Goal: Information Seeking & Learning: Learn about a topic

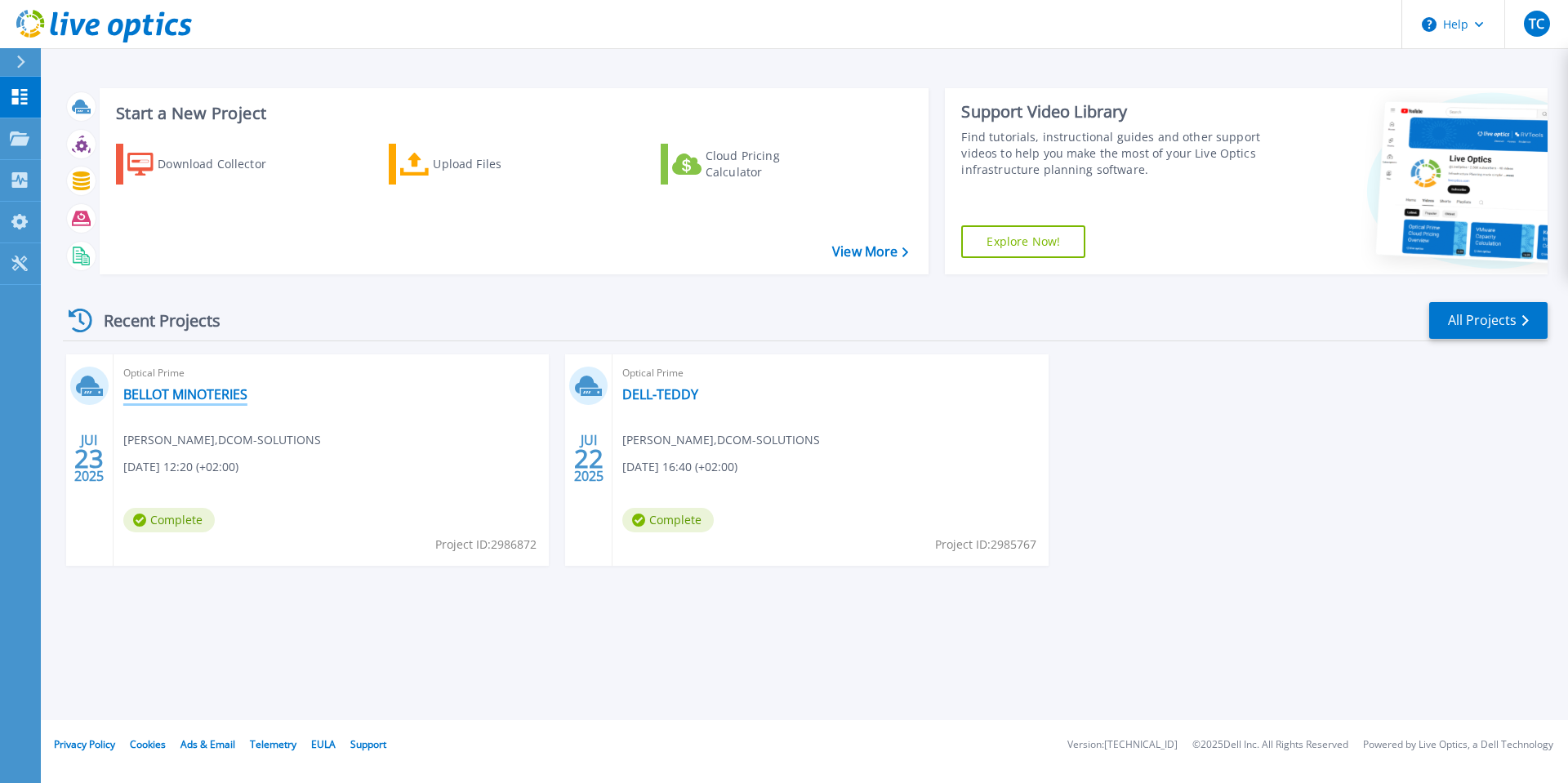
click at [215, 395] on link "BELLOT MINOTERIES" at bounding box center [185, 394] width 124 height 16
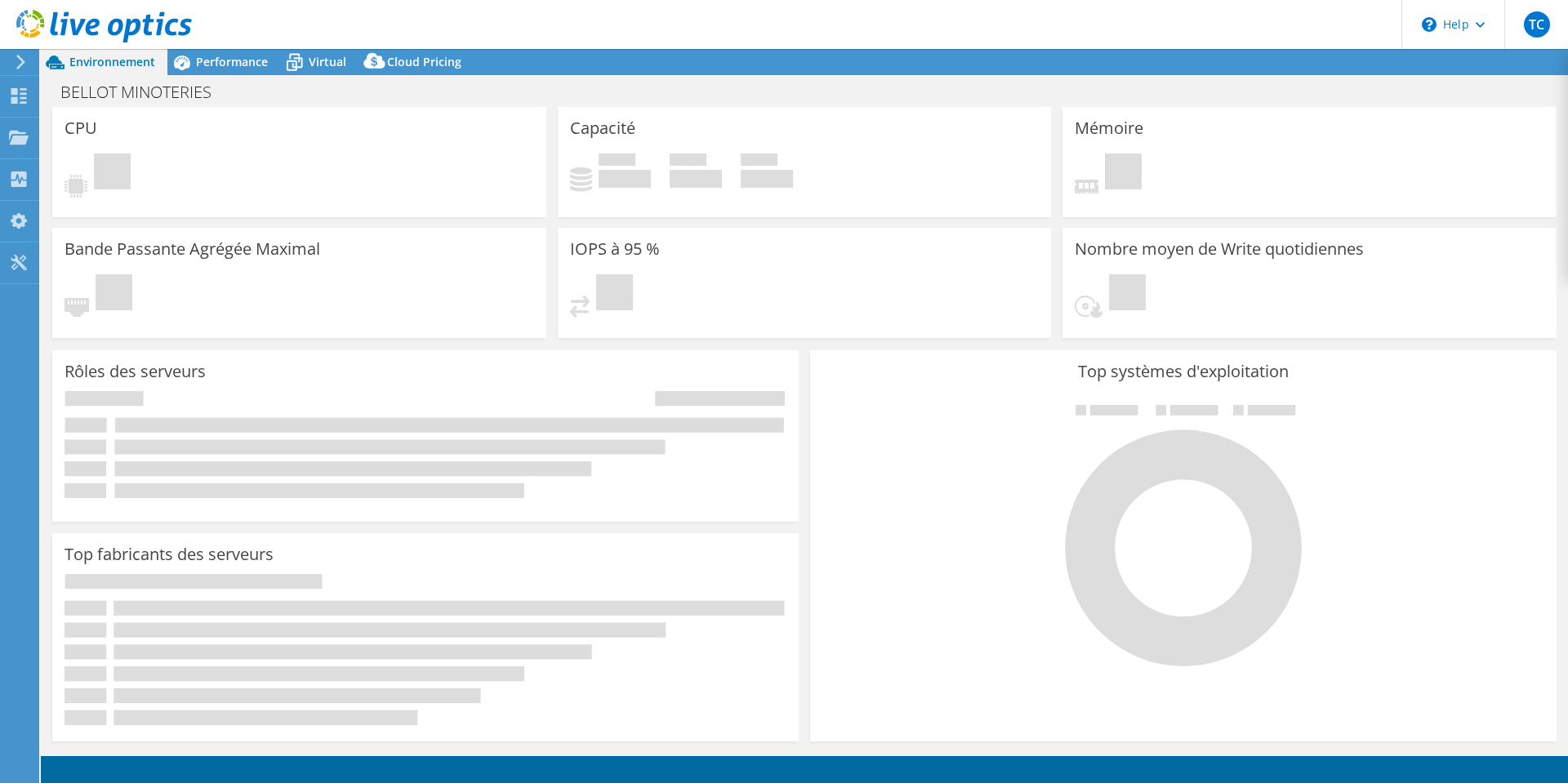
select select "EUFrankfurt"
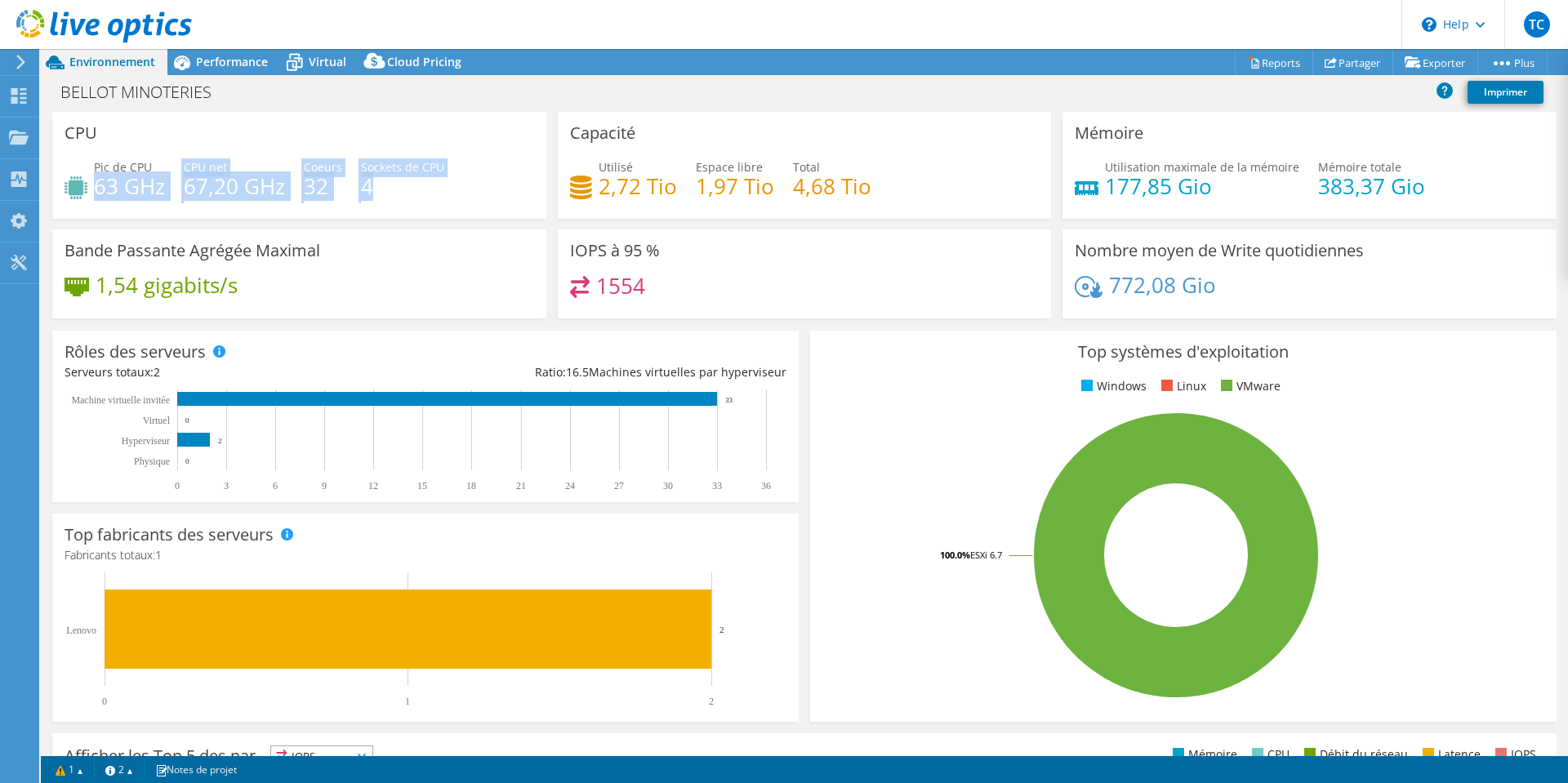
drag, startPoint x: 94, startPoint y: 190, endPoint x: 435, endPoint y: 192, distance: 341.0
click at [435, 192] on div "Pic de CPU 63 GHz CPU net 67,20 GHz Coeurs 32 Sockets de CPU 4" at bounding box center [300, 184] width 470 height 53
click at [435, 192] on h4 "4" at bounding box center [402, 186] width 84 height 18
drag, startPoint x: 417, startPoint y: 194, endPoint x: 95, endPoint y: 161, distance: 323.7
click at [95, 161] on div "Pic de CPU 63 GHz CPU net 67,20 GHz Coeurs 32 Sockets de CPU 4" at bounding box center [300, 184] width 470 height 53
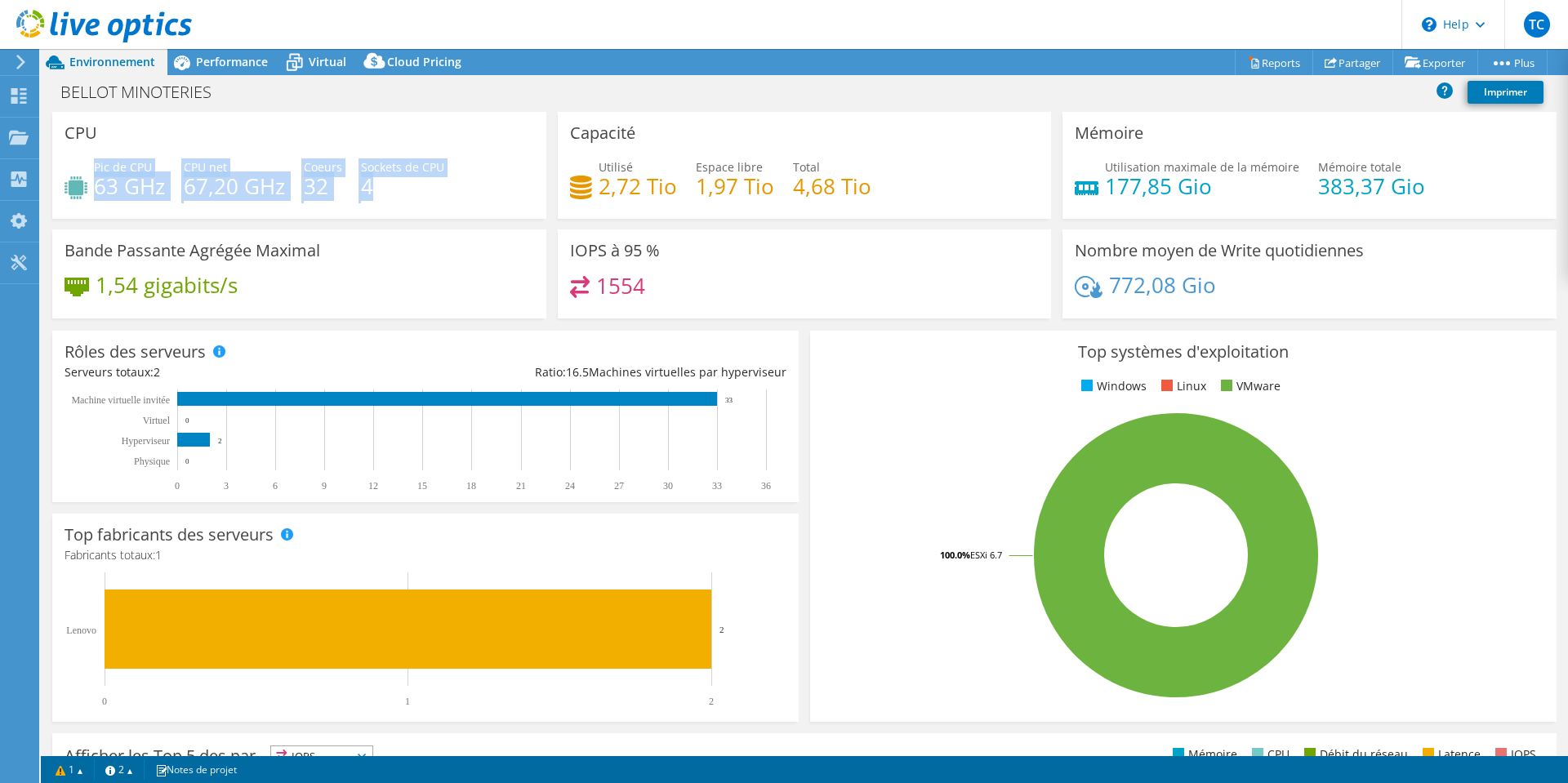
click at [95, 161] on span "Pic de CPU" at bounding box center [122, 166] width 58 height 15
drag, startPoint x: 95, startPoint y: 161, endPoint x: 371, endPoint y: 192, distance: 277.7
click at [371, 192] on div "Pic de CPU 63 GHz CPU net 67,20 GHz Coeurs 32 Sockets de CPU 4" at bounding box center [300, 184] width 470 height 53
click at [371, 192] on h4 "4" at bounding box center [402, 186] width 84 height 18
drag, startPoint x: 382, startPoint y: 185, endPoint x: 99, endPoint y: 157, distance: 284.4
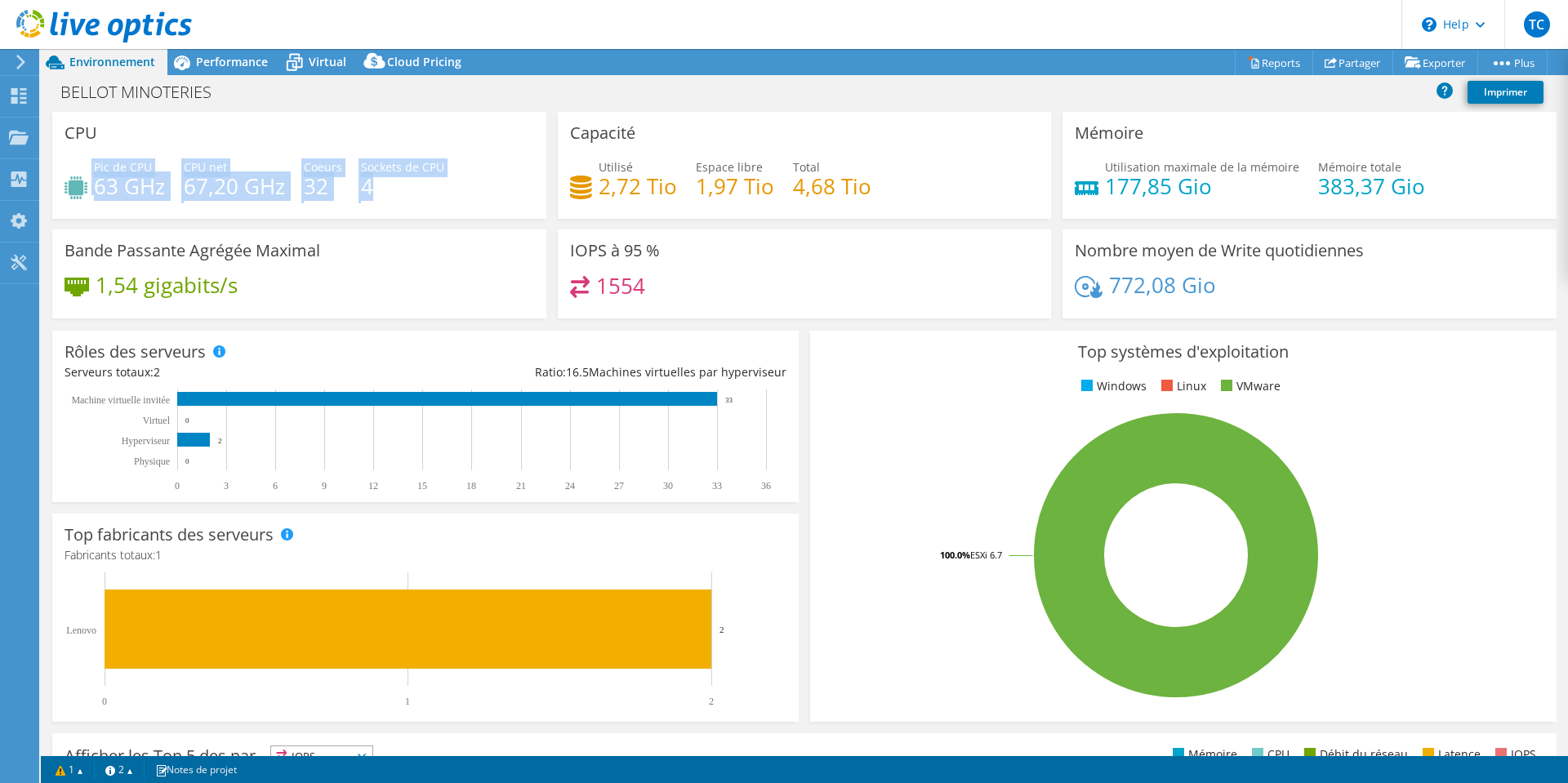
click at [99, 157] on div "CPU Pic de CPU 63 GHz CPU net 67,20 GHz Coeurs 32 Sockets de CPU 4" at bounding box center [299, 165] width 494 height 107
drag, startPoint x: 94, startPoint y: 155, endPoint x: 511, endPoint y: 190, distance: 418.5
click at [503, 190] on div "CPU Pic de CPU 63 GHz CPU net 67,20 GHz Coeurs 32 Sockets de CPU 4" at bounding box center [299, 165] width 494 height 107
click at [511, 190] on div "Pic de CPU 63 GHz CPU net 67,20 GHz Coeurs 32 Sockets de CPU 4" at bounding box center [300, 184] width 470 height 53
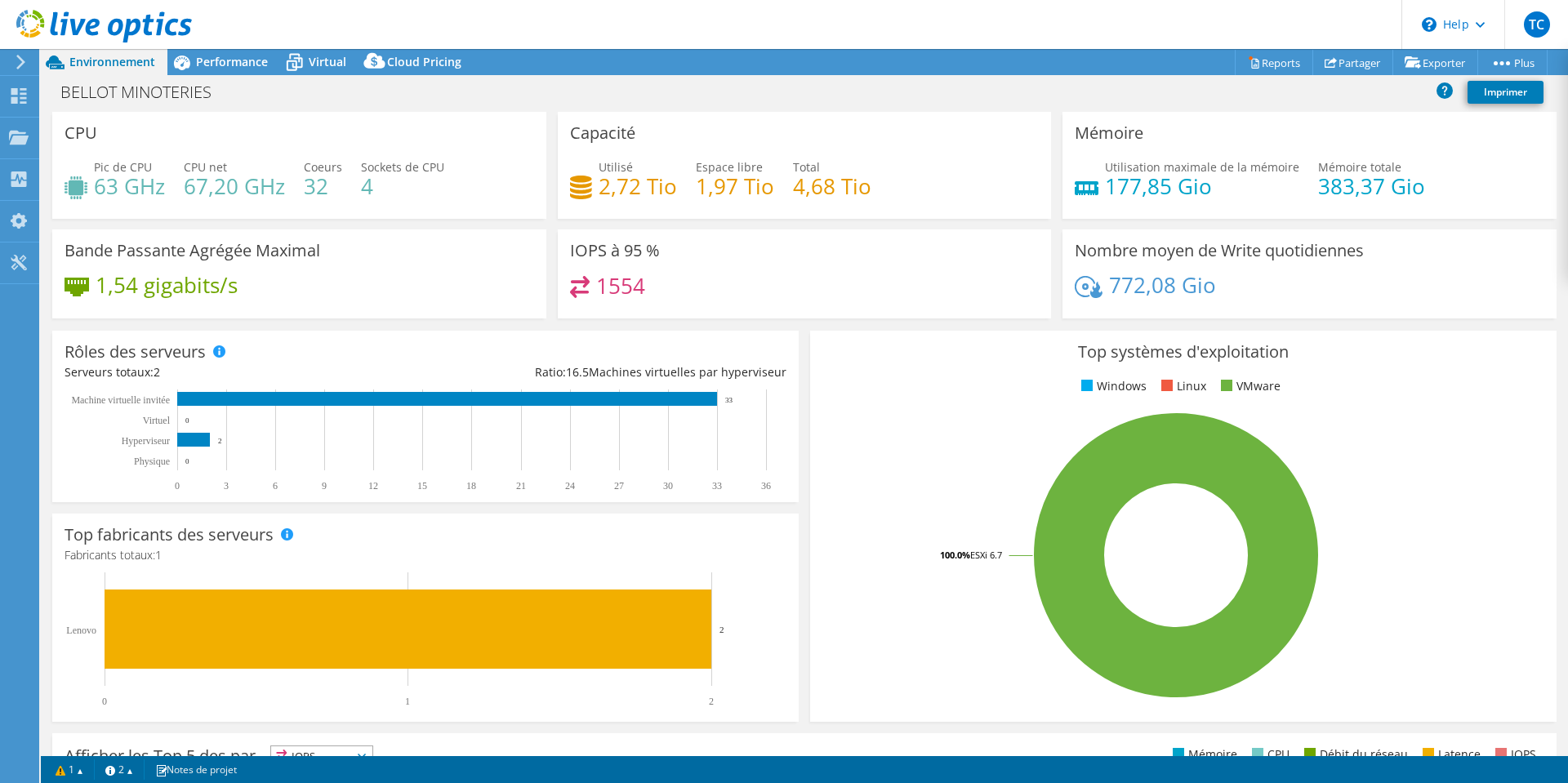
click at [479, 196] on div "Pic de CPU 63 GHz CPU net 67,20 GHz Coeurs 32 Sockets de CPU 4" at bounding box center [300, 184] width 470 height 53
drag, startPoint x: 231, startPoint y: 58, endPoint x: 259, endPoint y: 137, distance: 83.8
click at [258, 137] on div "Actions de projet Actions de projet Reports Partager Exporter vSAN ReadyNode Si…" at bounding box center [804, 416] width 1527 height 734
click at [231, 61] on span "Performance" at bounding box center [232, 61] width 72 height 15
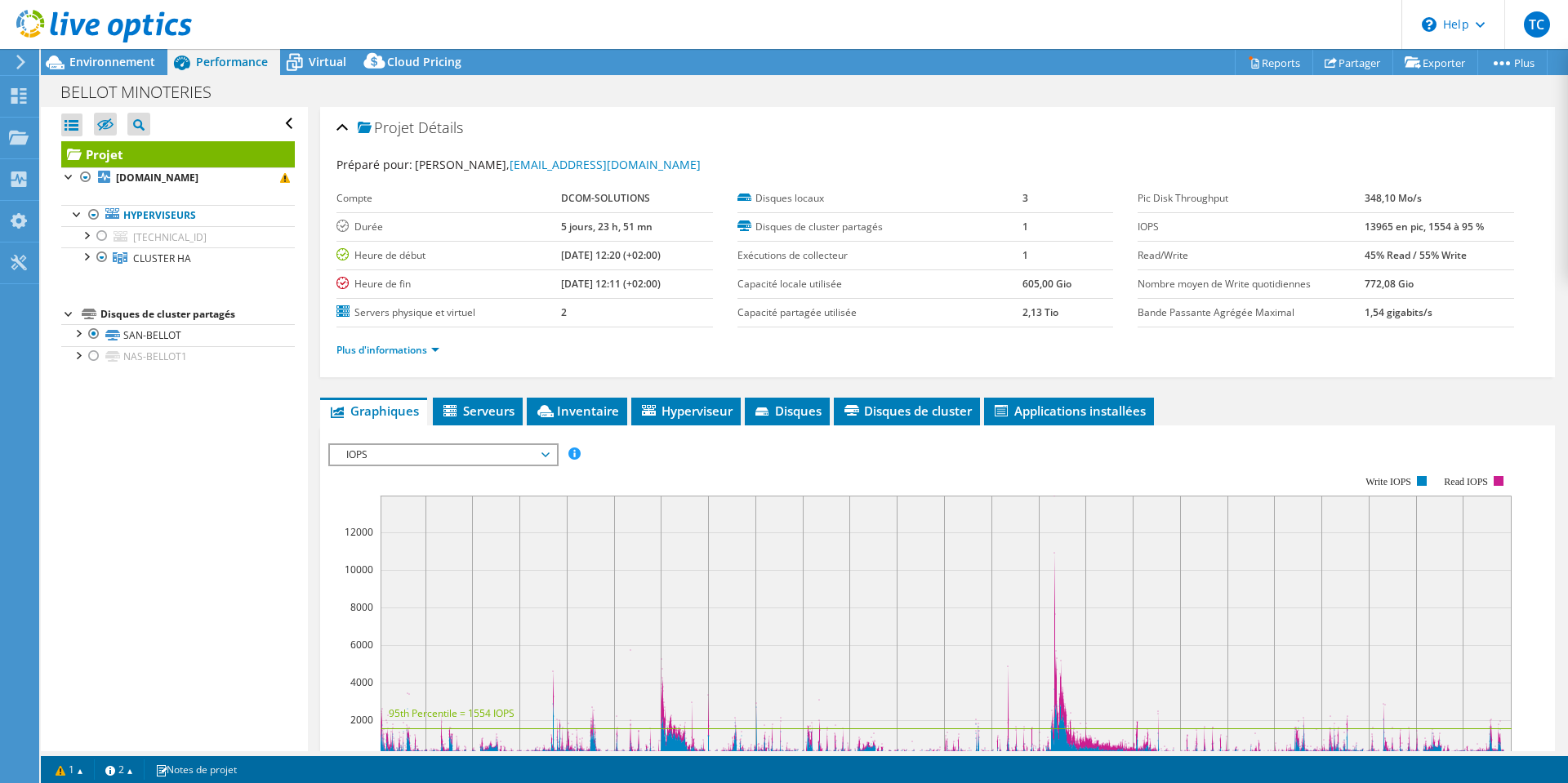
click at [491, 395] on div "Projet Détails Préparé pour: Teddy CHEREAU, tchereau@dcom-solutions.fr Compte D…" at bounding box center [937, 610] width 1259 height 1007
click at [488, 409] on span "Serveurs" at bounding box center [478, 410] width 74 height 16
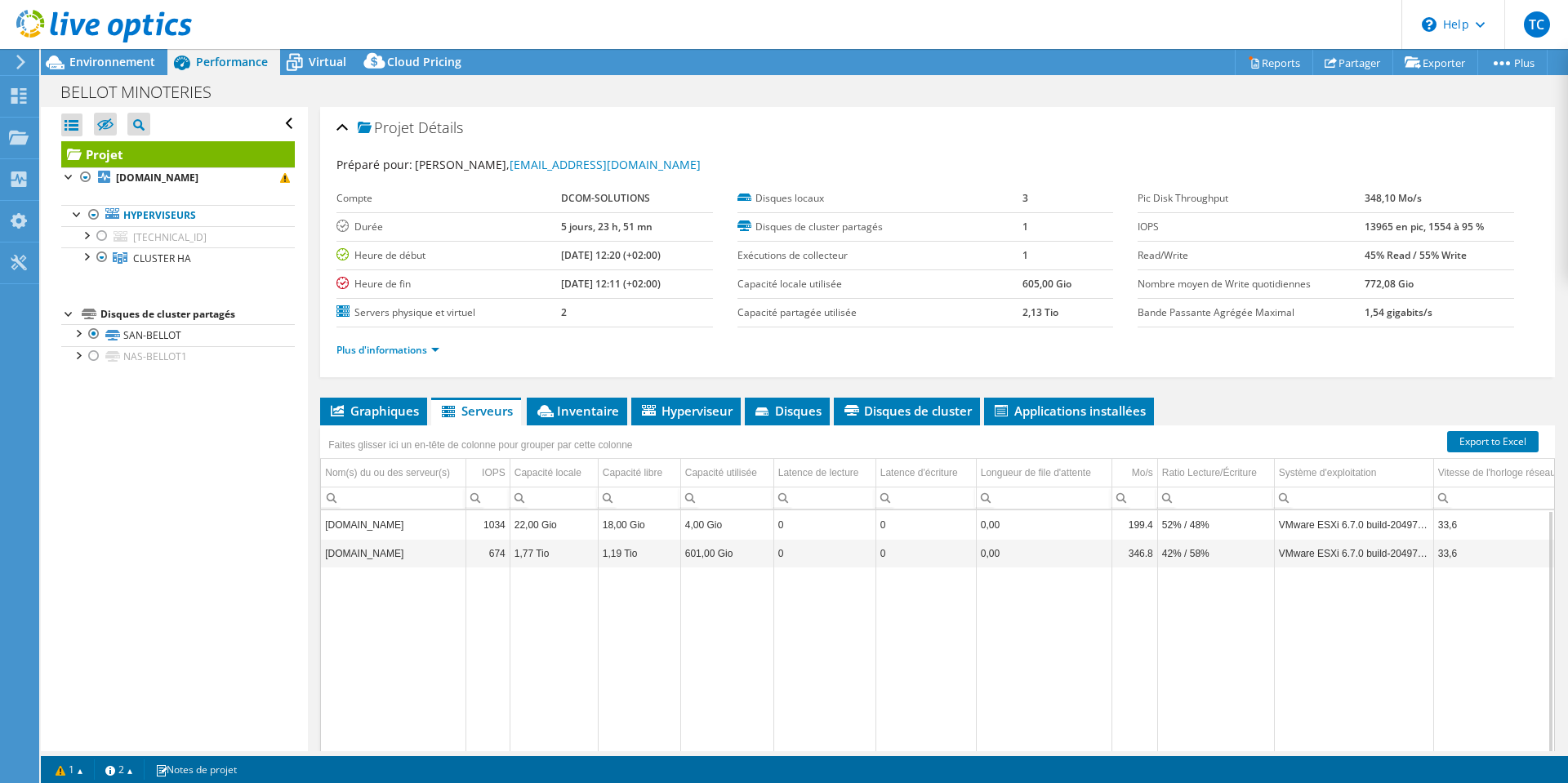
click at [353, 525] on td "esx02.sabellot.net" at bounding box center [393, 525] width 145 height 29
click at [141, 259] on span "CLUSTER HA" at bounding box center [162, 258] width 58 height 14
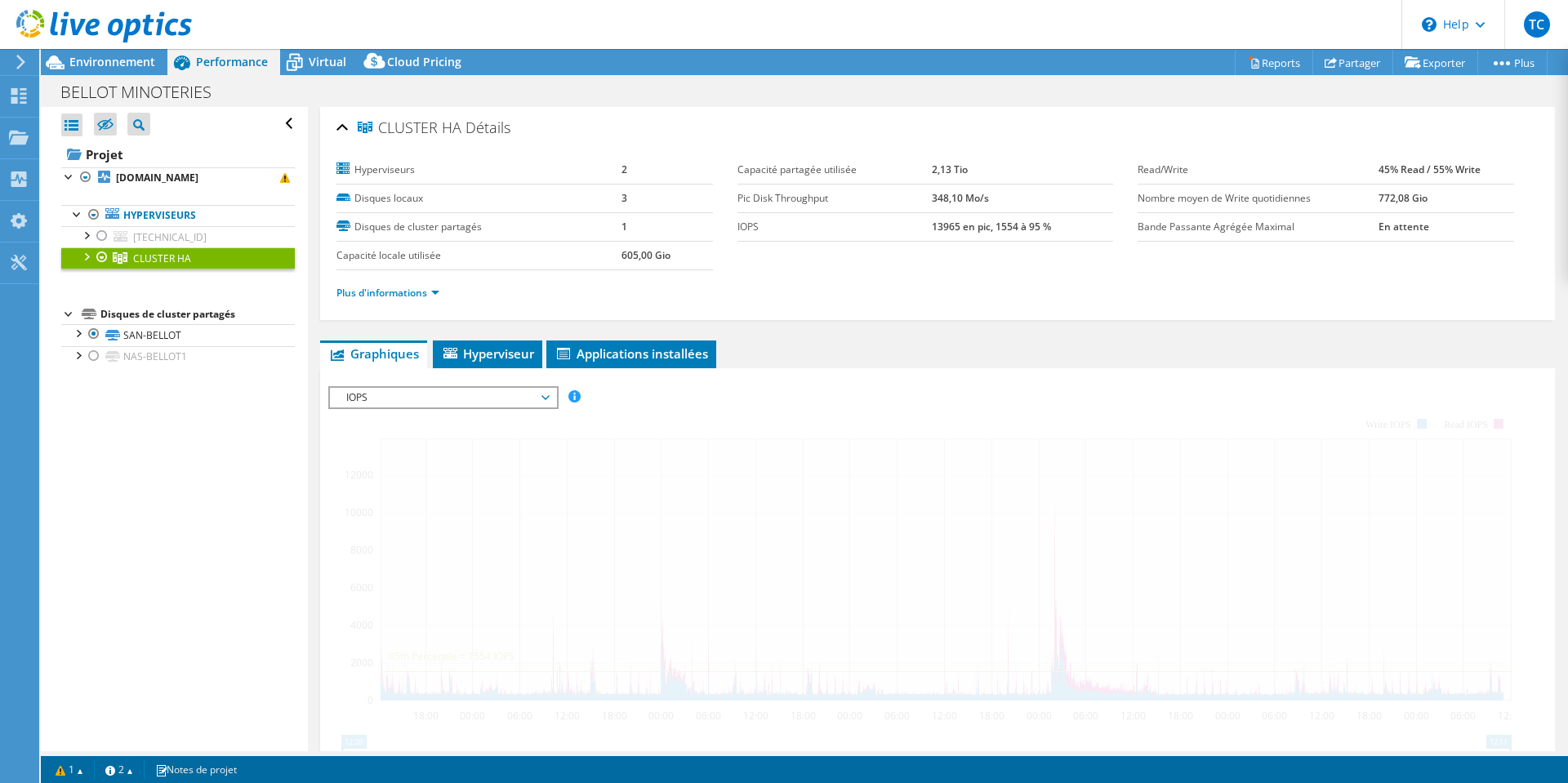
click at [86, 256] on div at bounding box center [86, 256] width 16 height 16
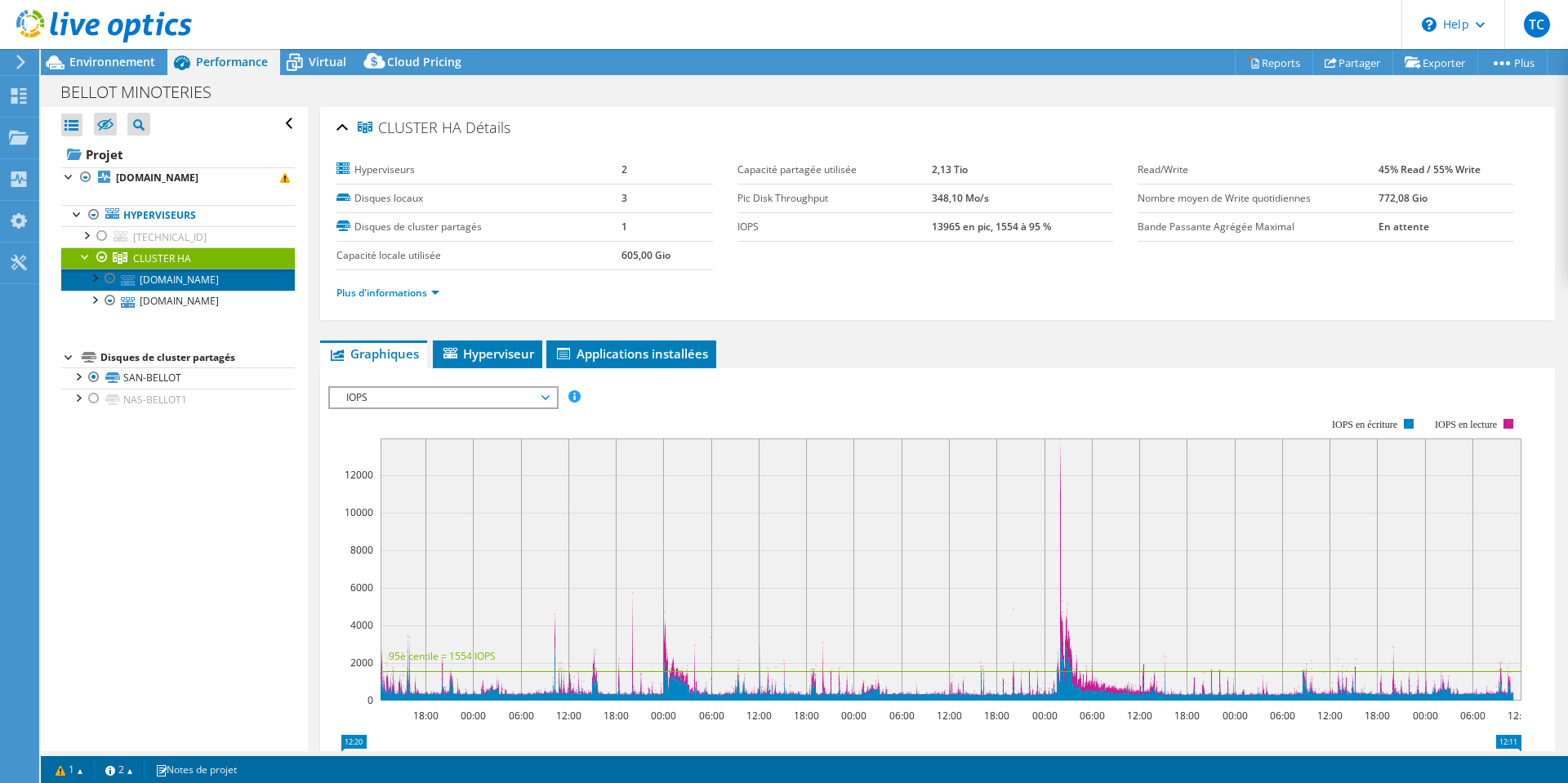
click at [187, 287] on link "esx02.sabellot.net" at bounding box center [178, 280] width 234 height 22
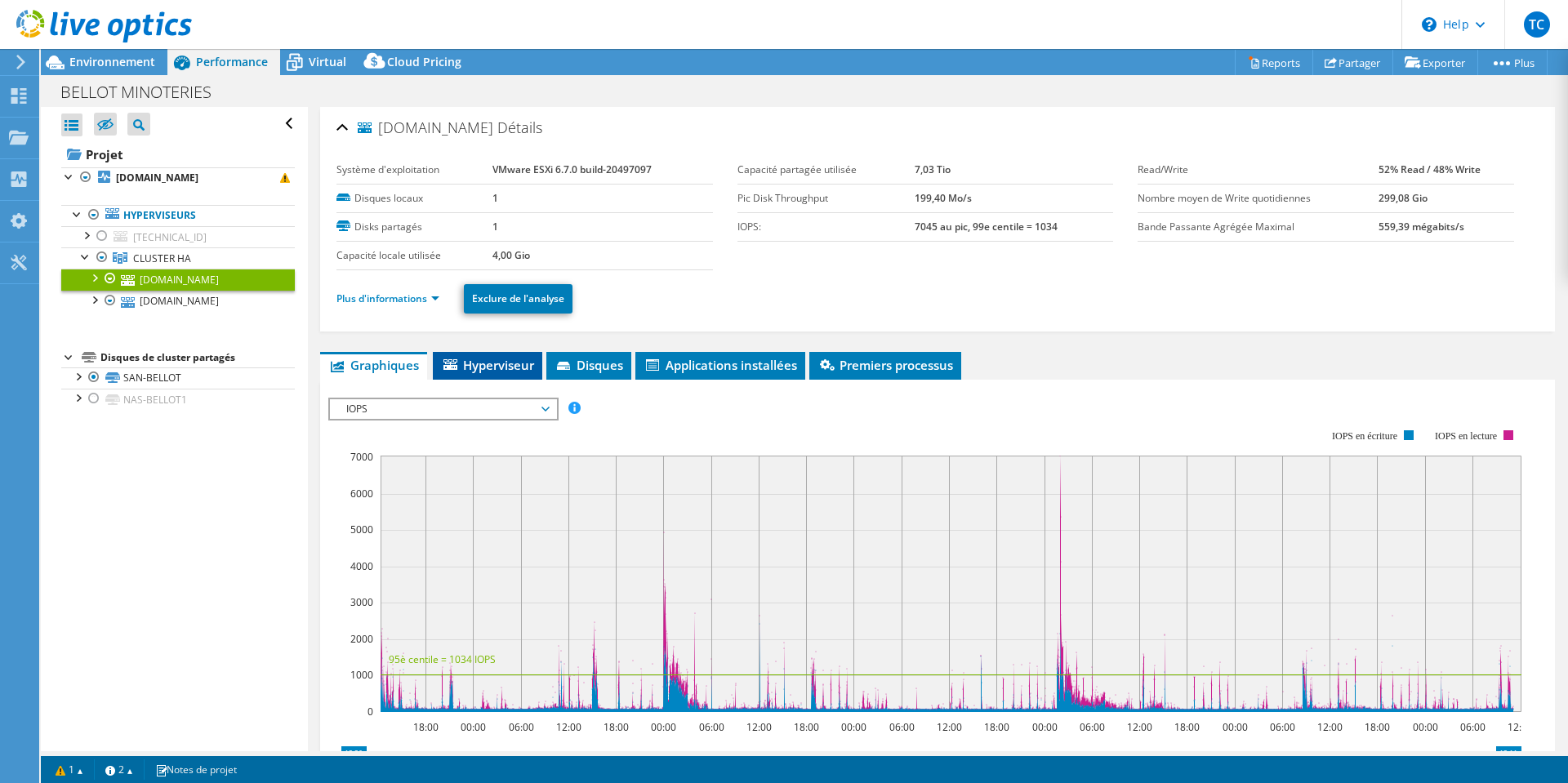
click at [492, 362] on span "Hyperviseur" at bounding box center [487, 365] width 93 height 16
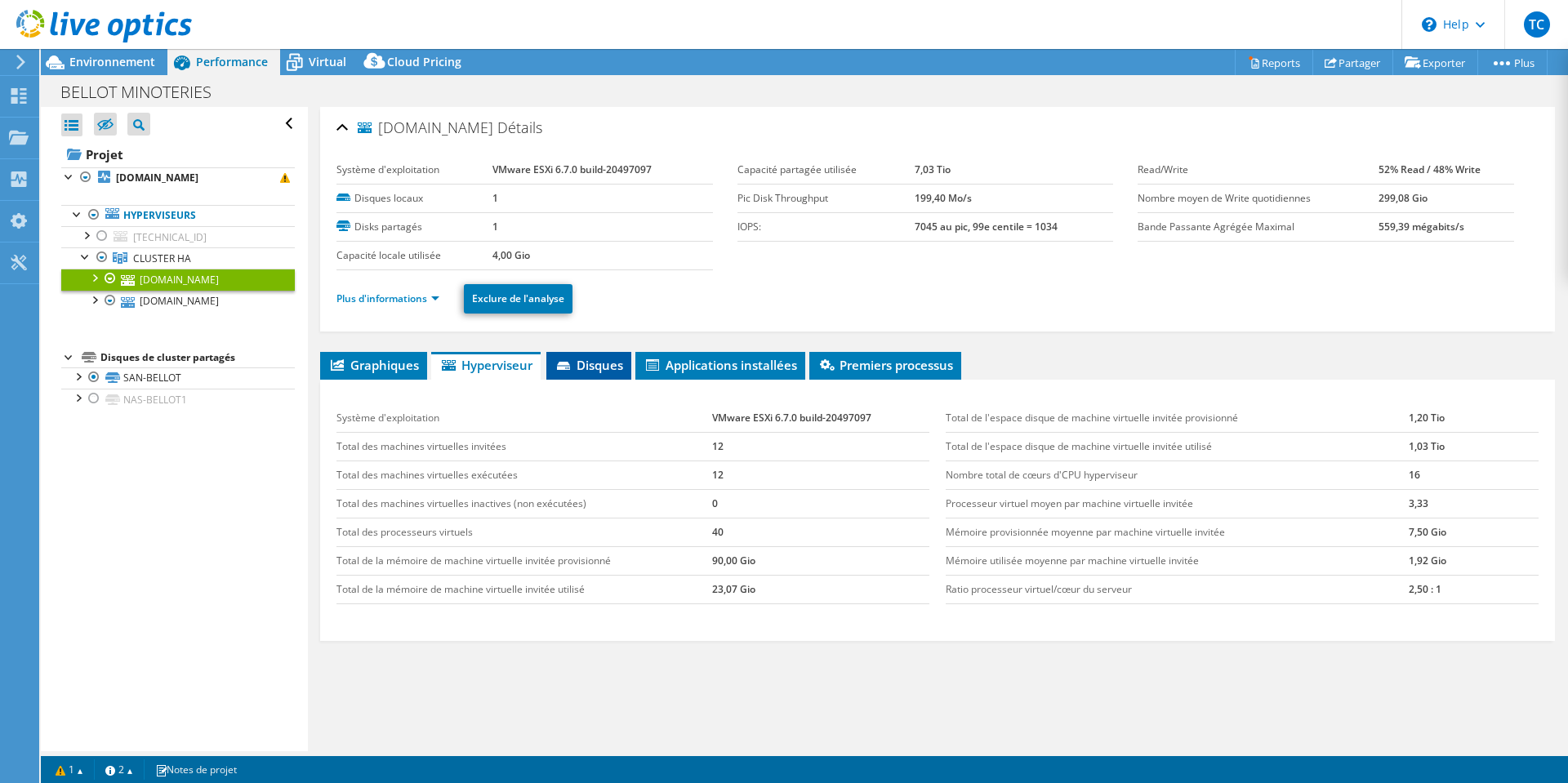
click at [581, 359] on span "Disques" at bounding box center [589, 365] width 68 height 16
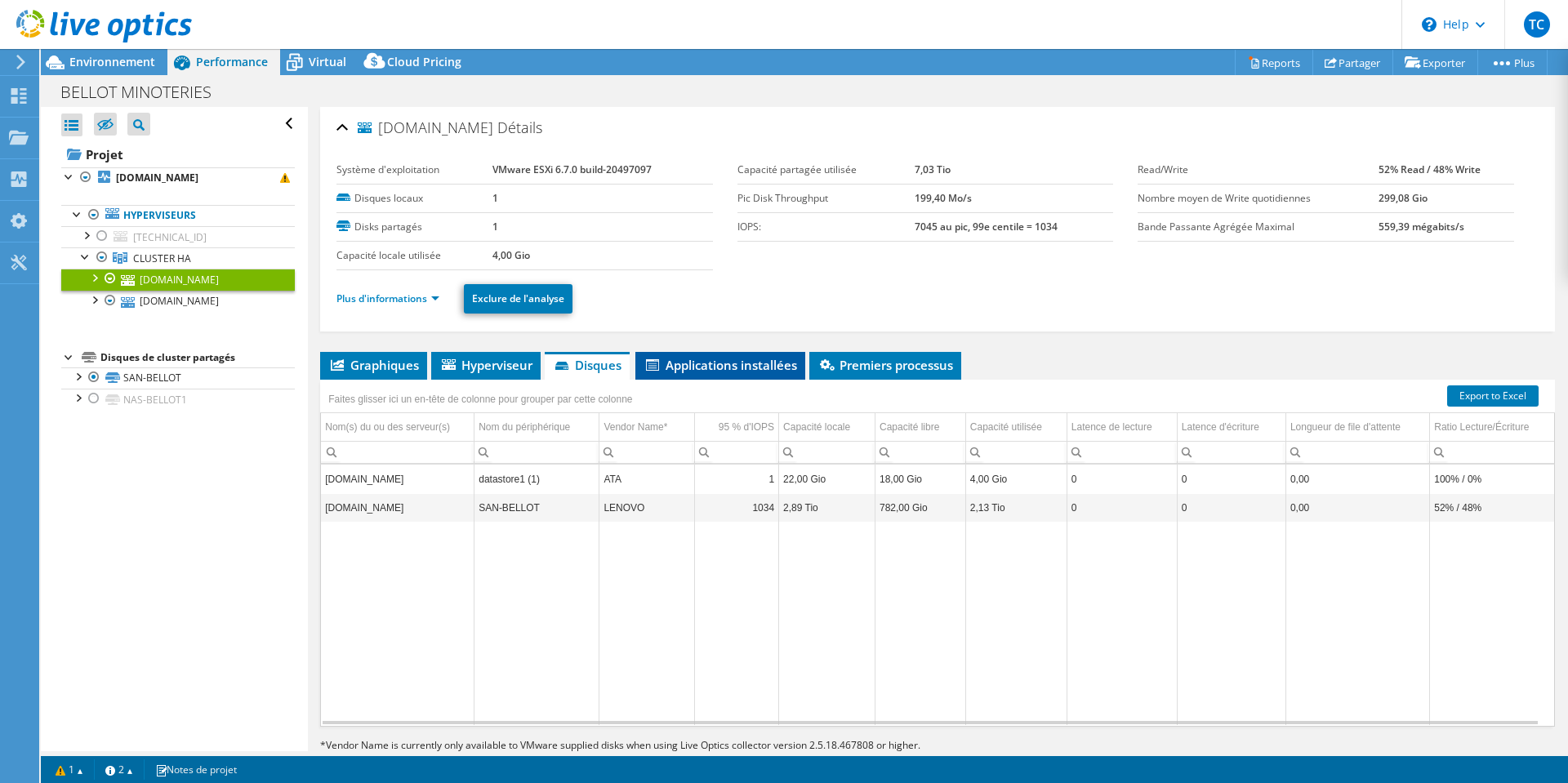
click at [726, 359] on span "Applications installées" at bounding box center [720, 365] width 154 height 16
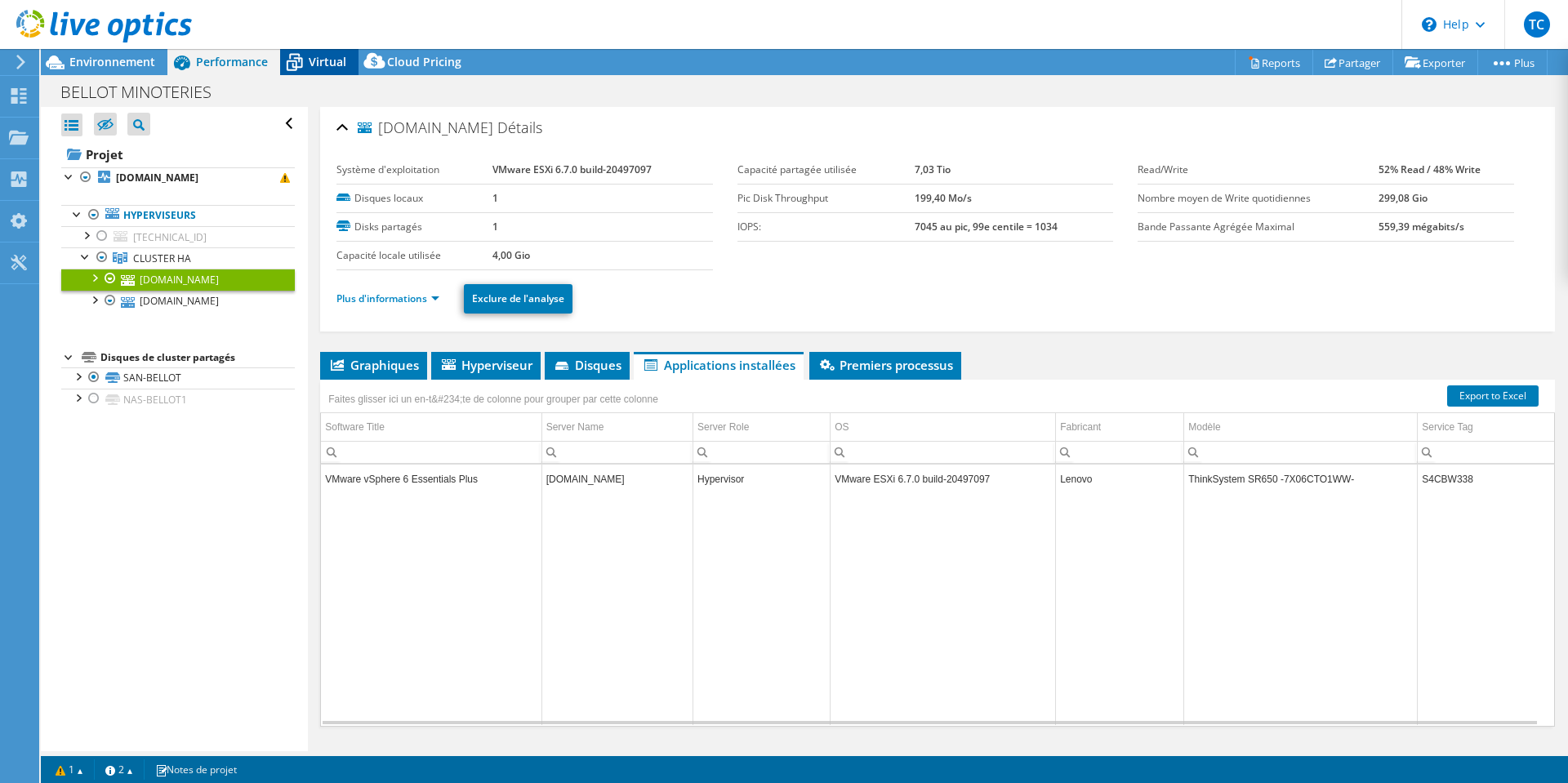
click at [319, 59] on span "Virtual" at bounding box center [328, 61] width 38 height 15
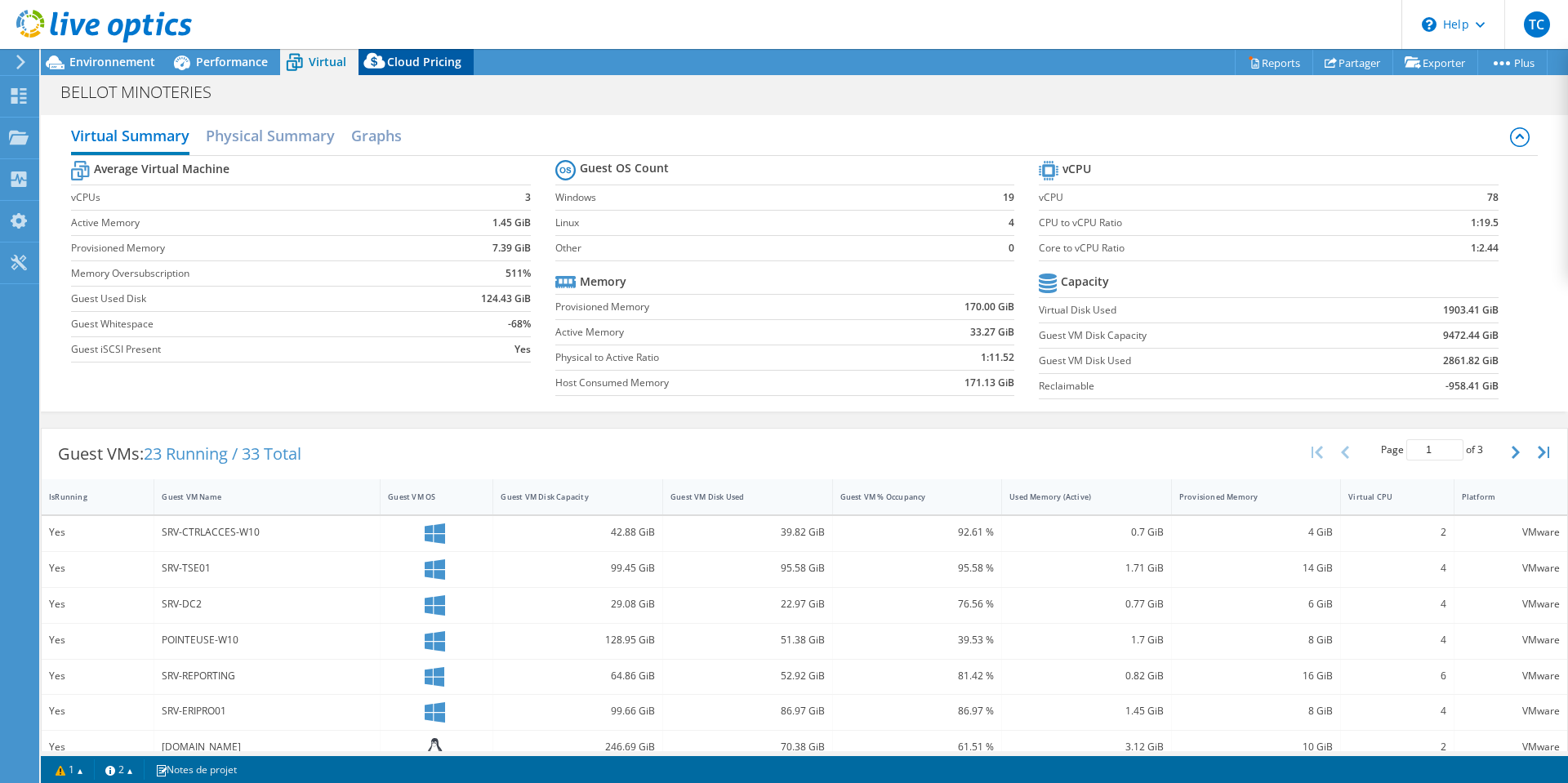
click at [418, 56] on span "Cloud Pricing" at bounding box center [424, 61] width 75 height 15
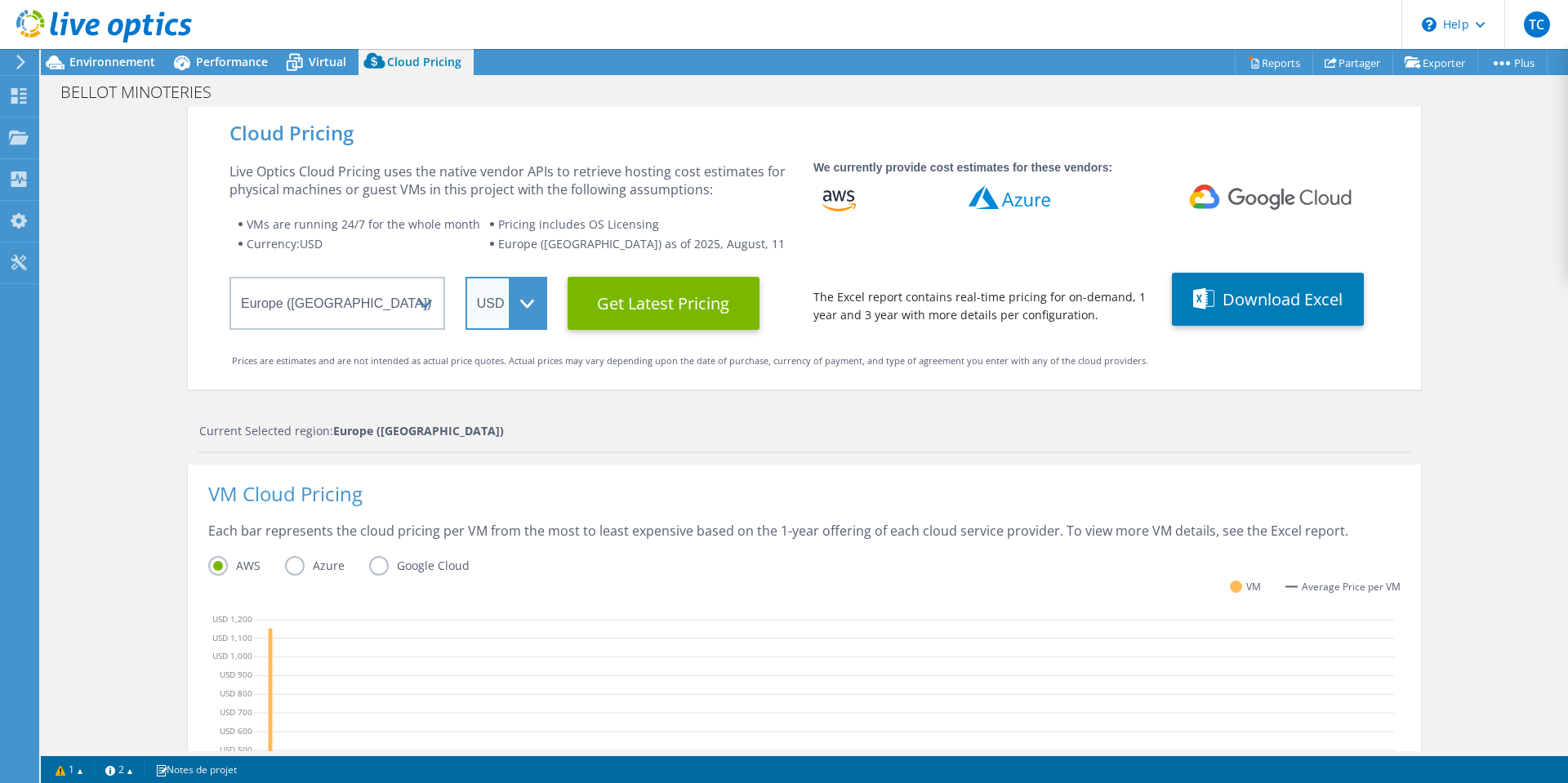
click at [471, 290] on select "ARS AUD BRL CAD CHF CLP CNY DKK EUR GBP HKD HUF INR JPY MXN MYR NOK NZD PEN SEK…" at bounding box center [506, 303] width 82 height 53
click at [465, 277] on select "ARS AUD BRL CAD CHF CLP CNY DKK EUR GBP HKD HUF INR JPY MXN MYR NOK NZD PEN SEK…" at bounding box center [506, 303] width 82 height 53
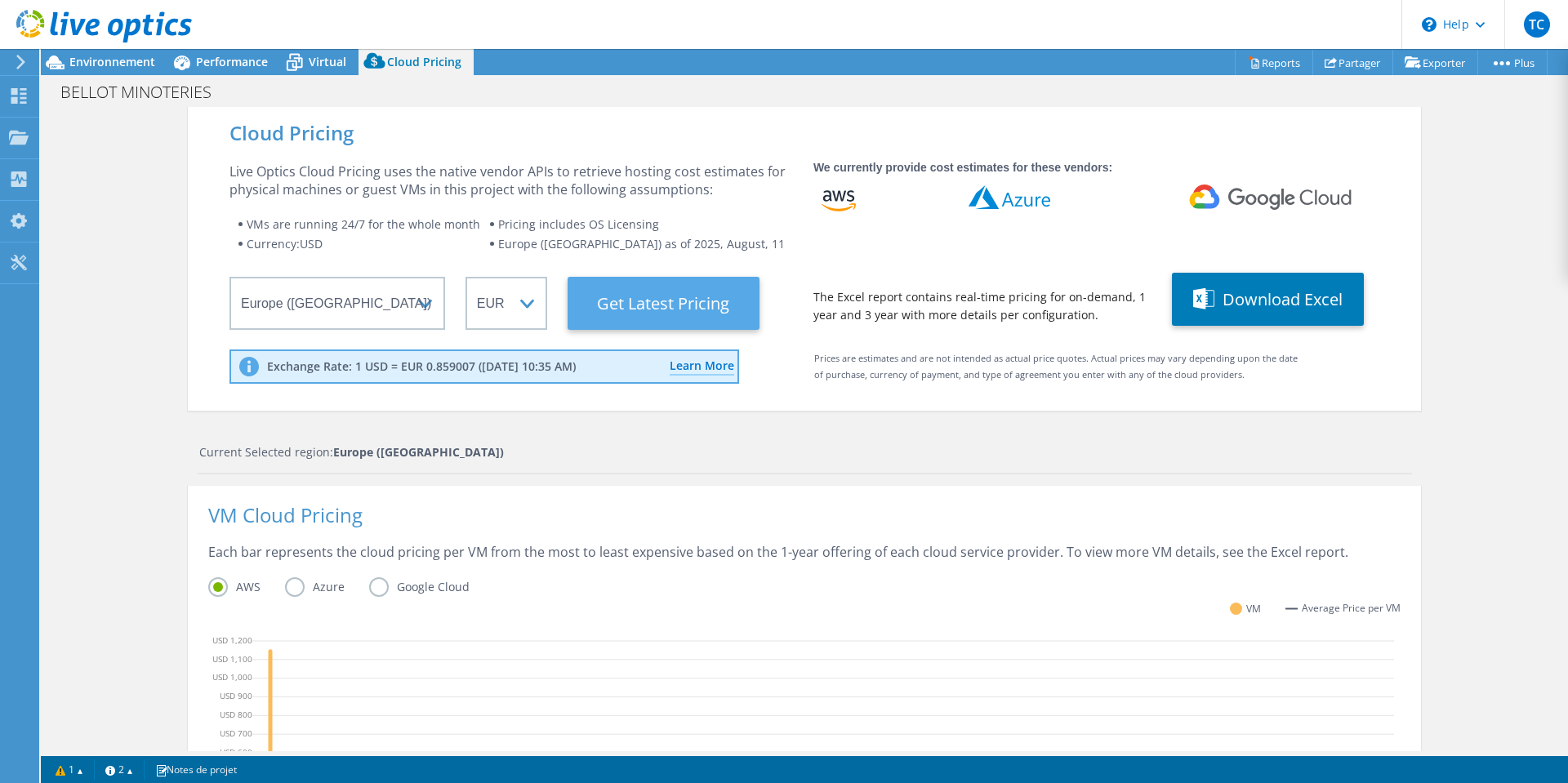
click at [638, 311] on Latest "Get Latest Pricing" at bounding box center [663, 303] width 192 height 53
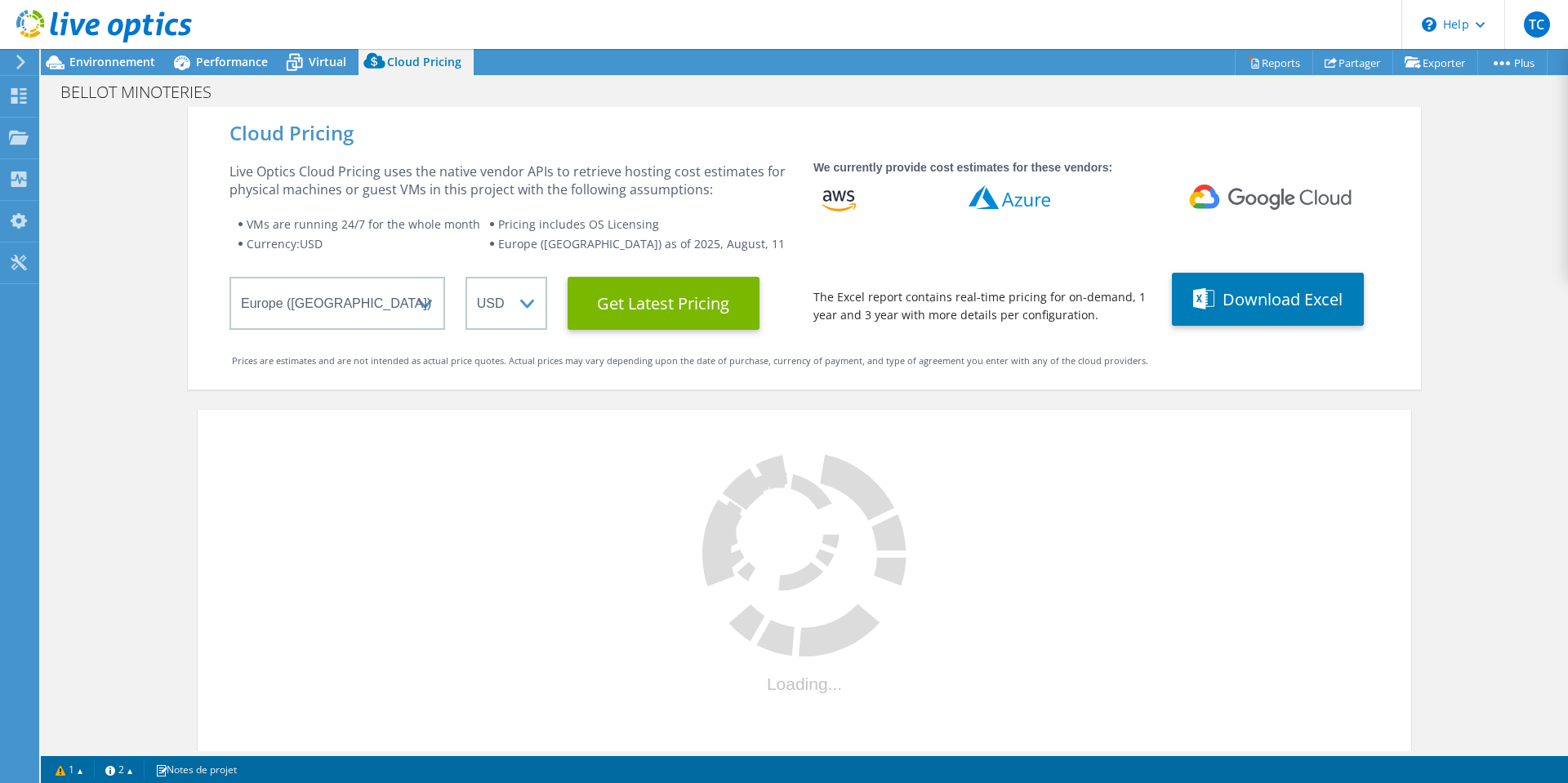
select select "EUR"
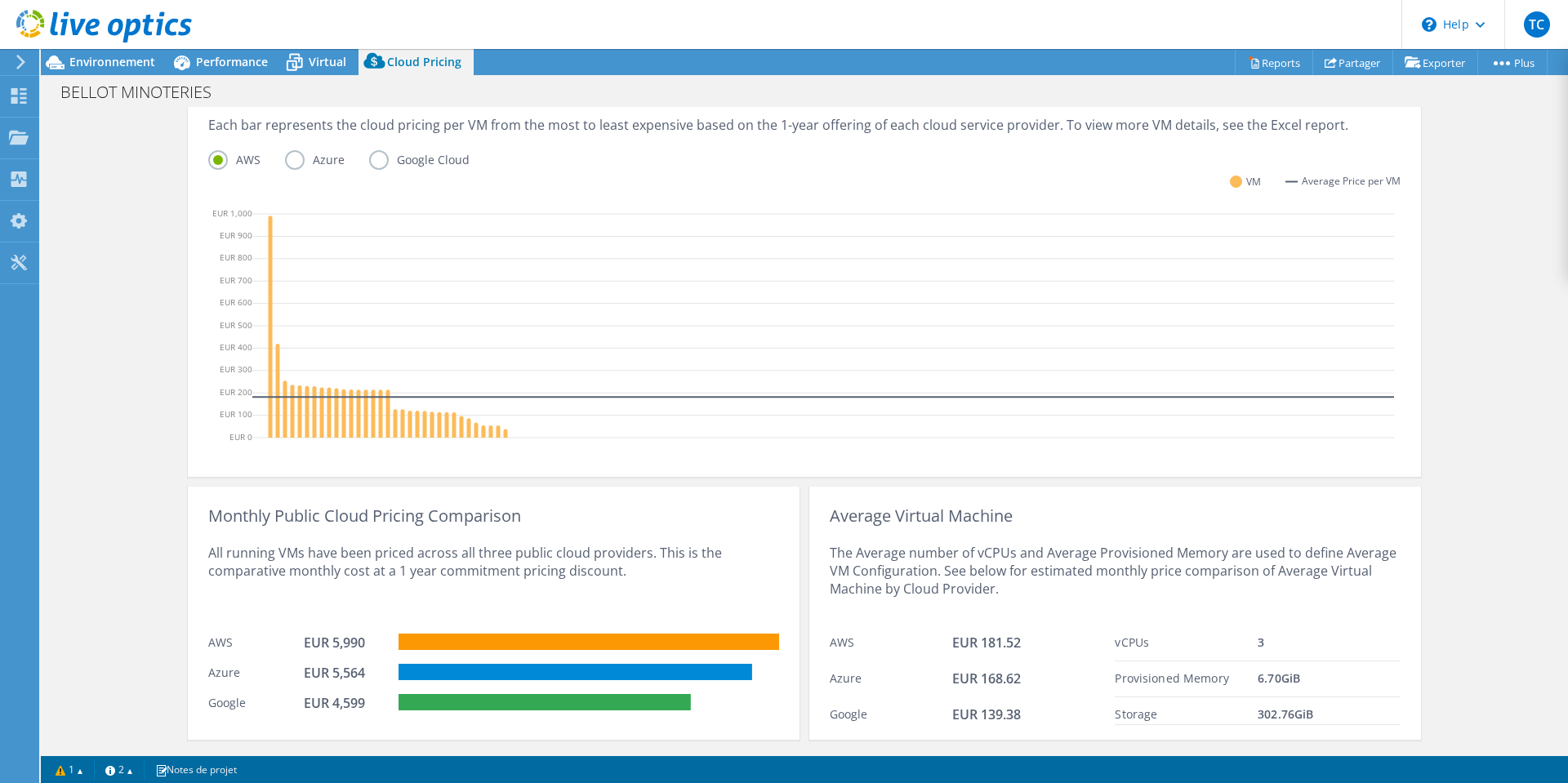
scroll to position [468, 0]
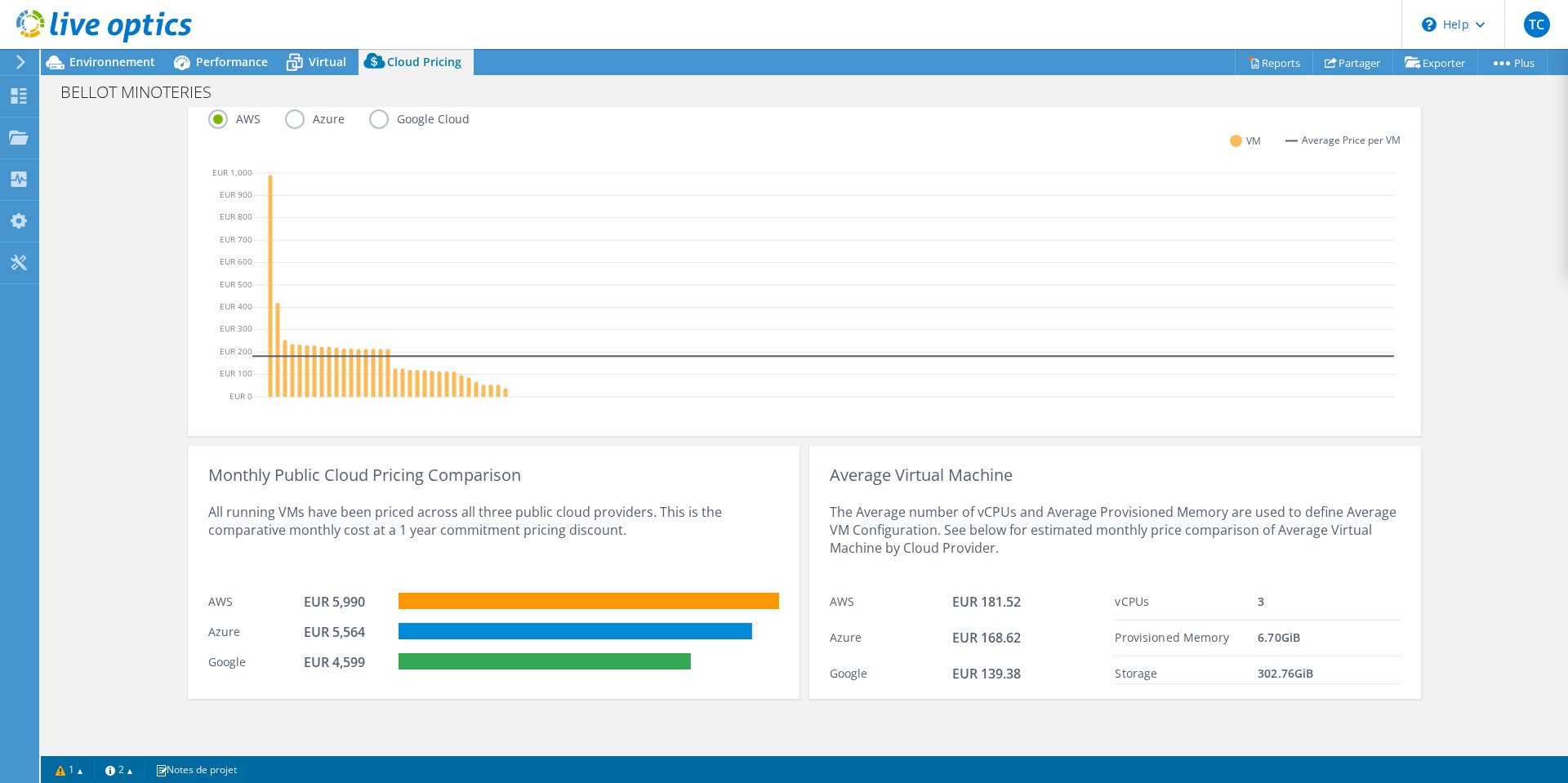
click at [291, 121] on label "Azure" at bounding box center [327, 120] width 84 height 20
click at [0, 0] on input "Azure" at bounding box center [0, 0] width 0 height 0
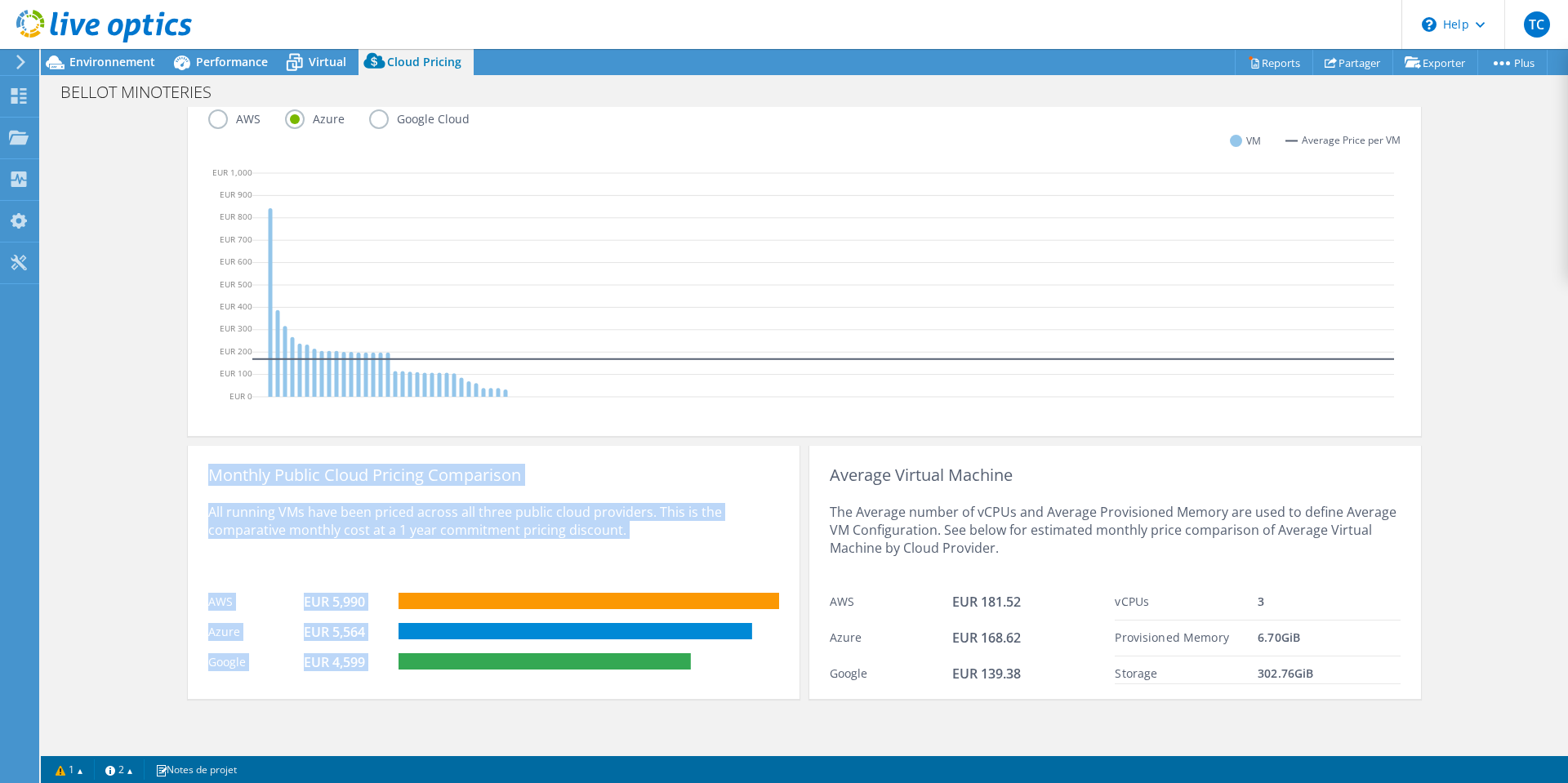
drag, startPoint x: 203, startPoint y: 479, endPoint x: 723, endPoint y: 676, distance: 556.1
click at [723, 676] on div "Monthly Public Cloud Pricing Comparison All running VMs have been priced across…" at bounding box center [494, 572] width 612 height 253
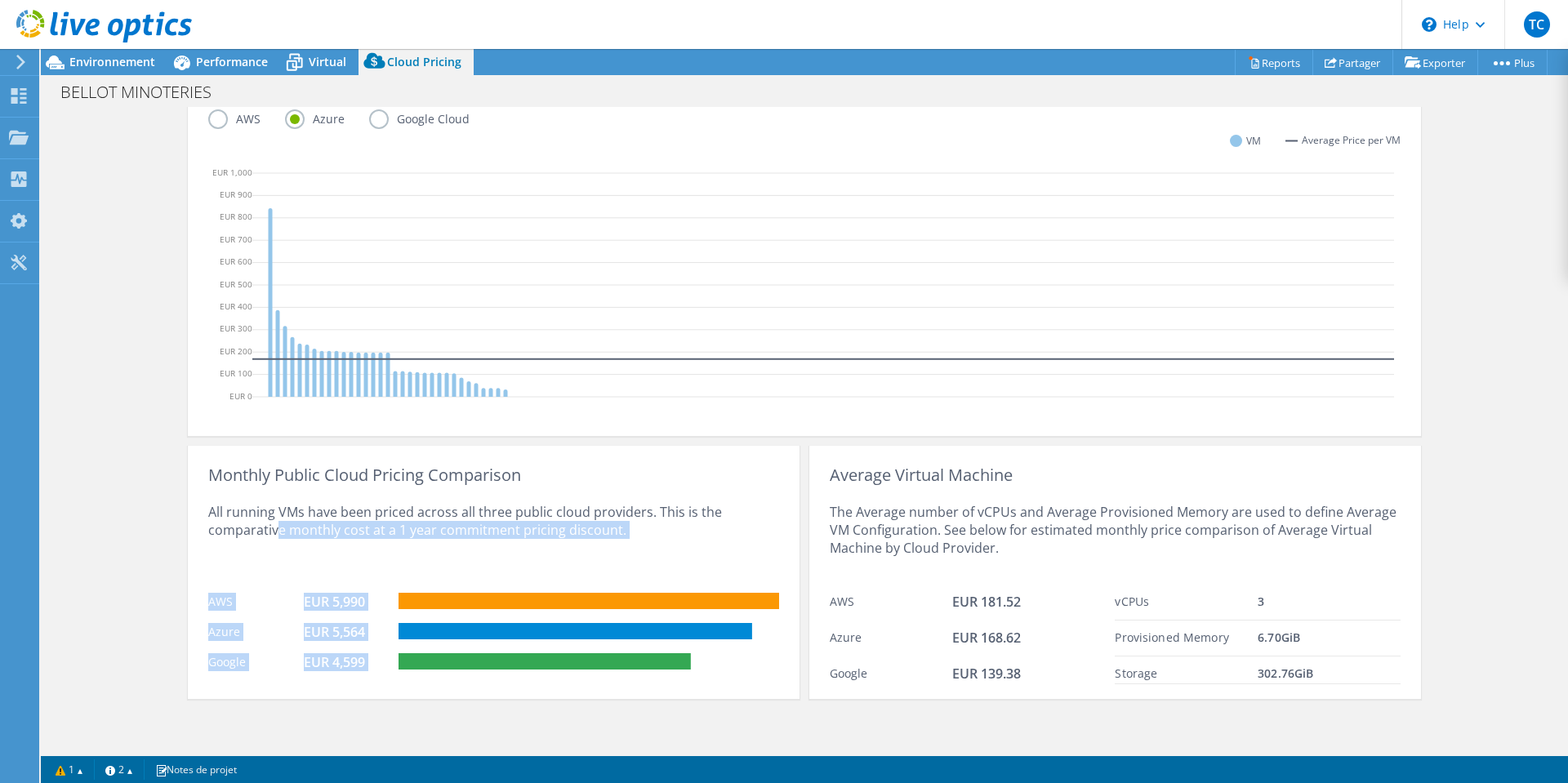
drag, startPoint x: 736, startPoint y: 667, endPoint x: 271, endPoint y: 564, distance: 476.3
click at [271, 564] on div "Monthly Public Cloud Pricing Comparison All running VMs have been priced across…" at bounding box center [494, 572] width 612 height 253
click at [271, 564] on div "All running VMs have been priced across all three public cloud providers. This …" at bounding box center [493, 535] width 571 height 101
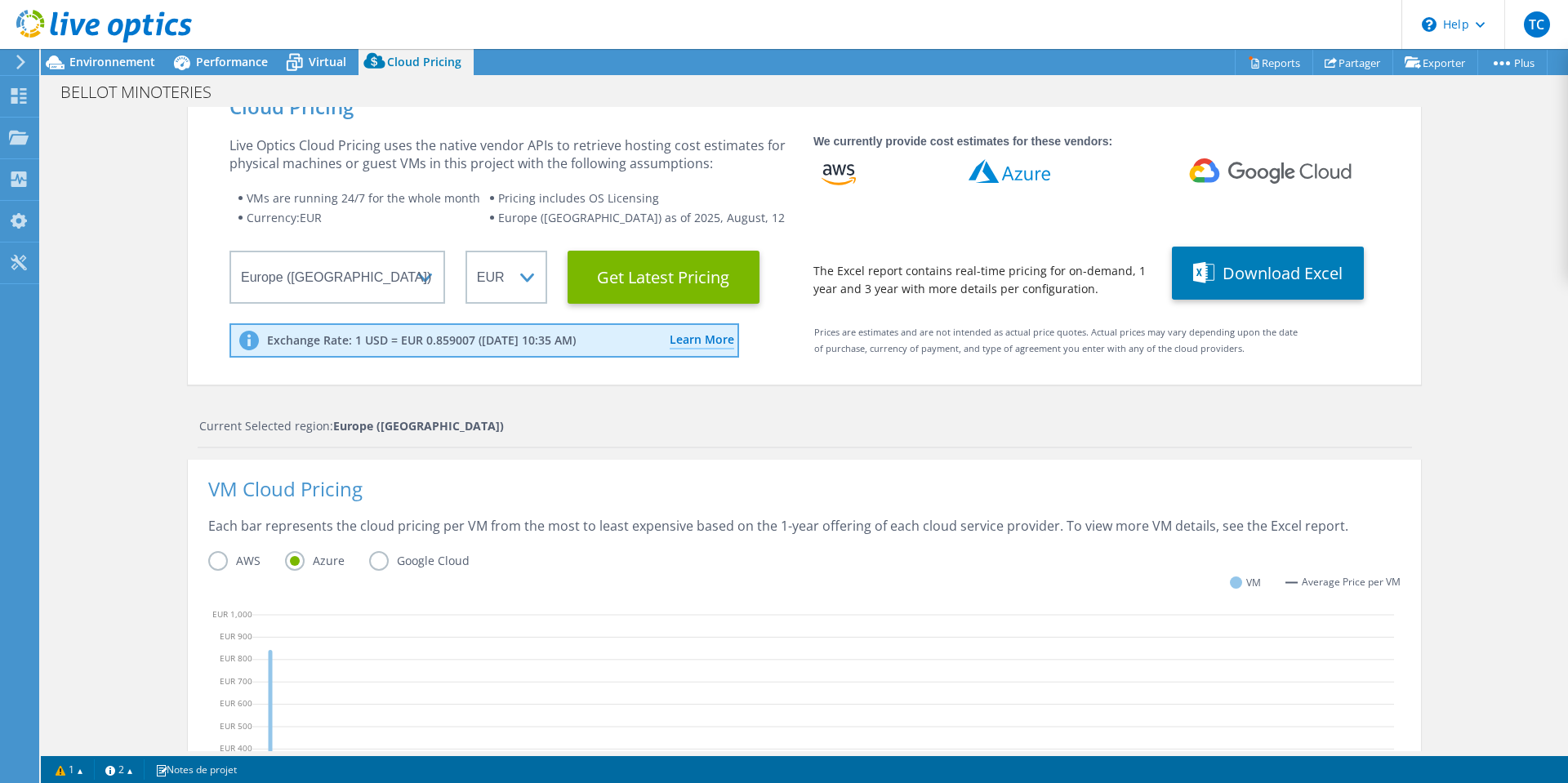
scroll to position [0, 0]
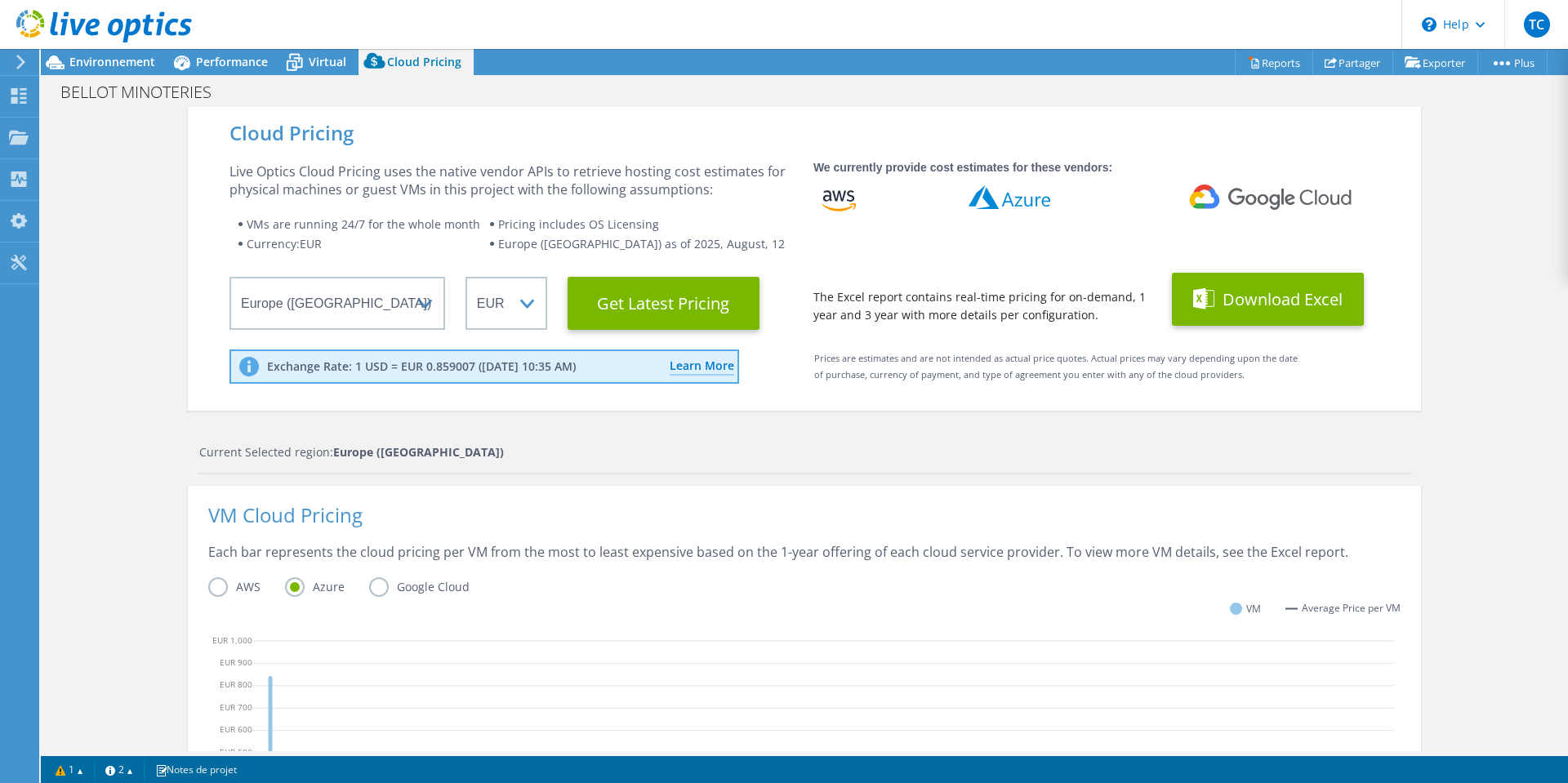
click at [1238, 295] on button "Download Excel" at bounding box center [1267, 299] width 192 height 53
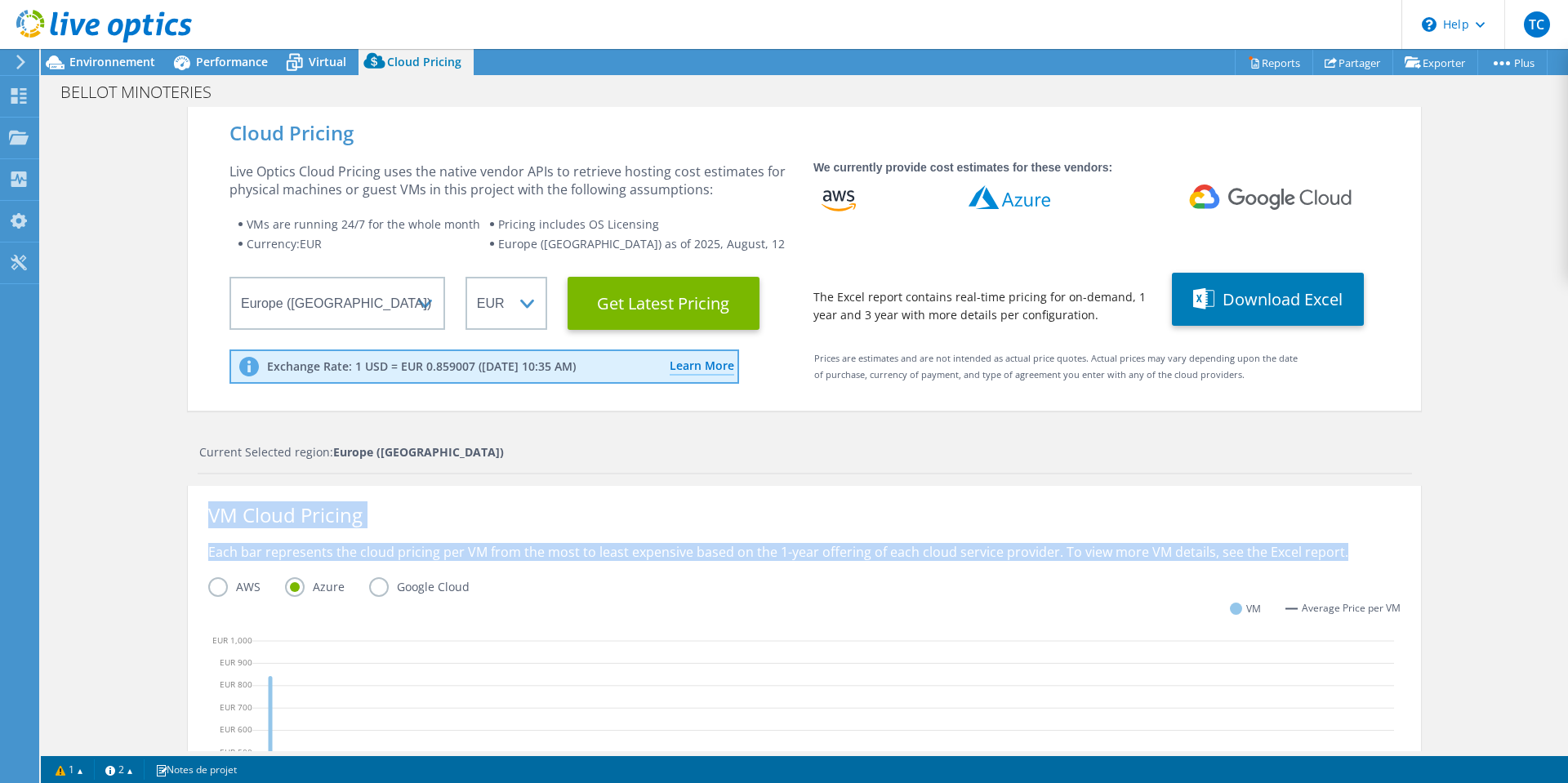
drag, startPoint x: 201, startPoint y: 515, endPoint x: 1373, endPoint y: 555, distance: 1172.7
click at [1373, 555] on div "VM Cloud Pricing Each bar represents the cloud pricing per VM from the most to …" at bounding box center [805, 695] width 1233 height 418
click at [1373, 555] on div "Each bar represents the cloud pricing per VM from the most to least expensive b…" at bounding box center [804, 560] width 1193 height 34
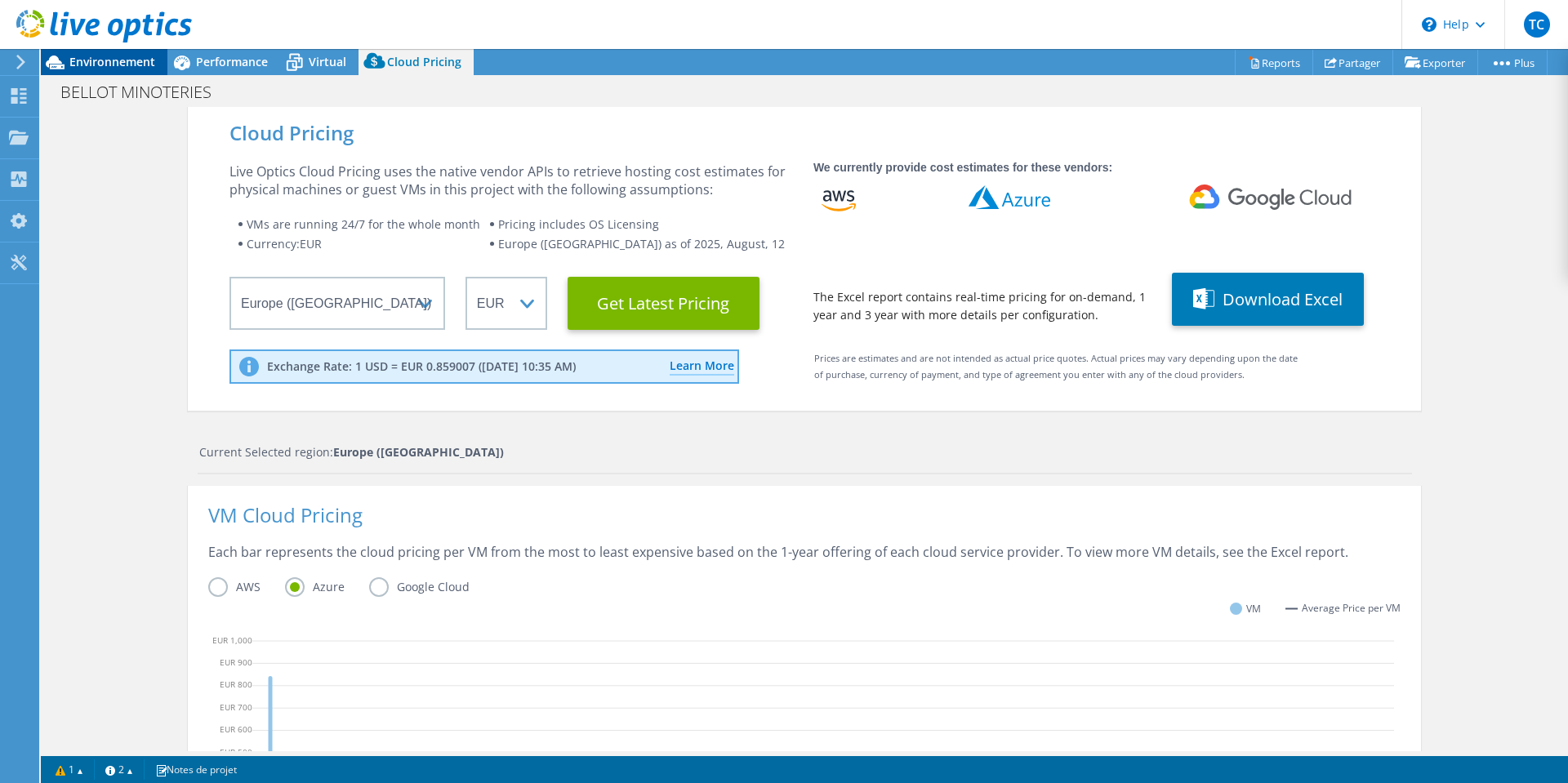
click at [83, 61] on span "Environnement" at bounding box center [112, 61] width 86 height 15
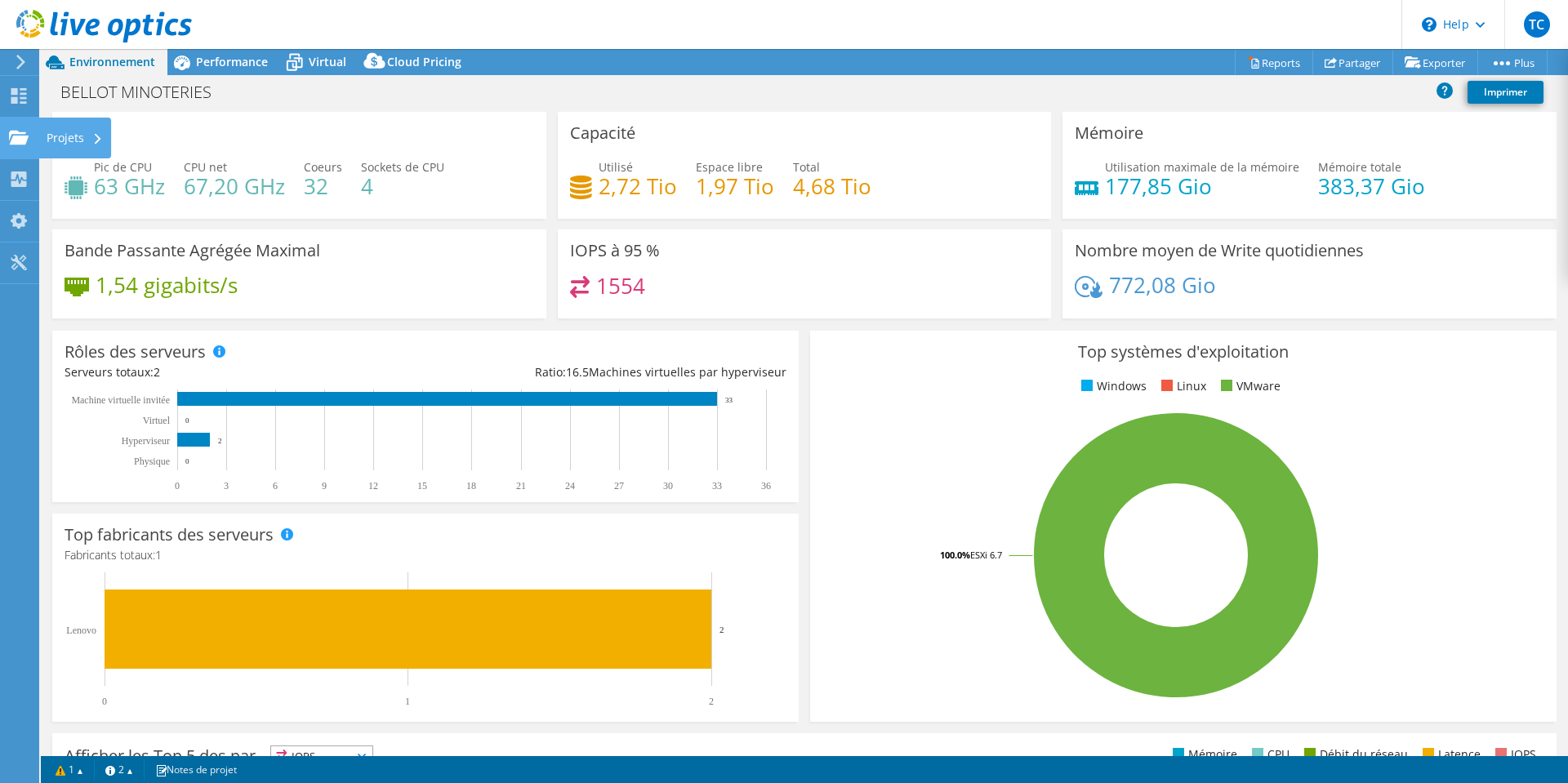
click at [23, 135] on icon at bounding box center [19, 137] width 20 height 15
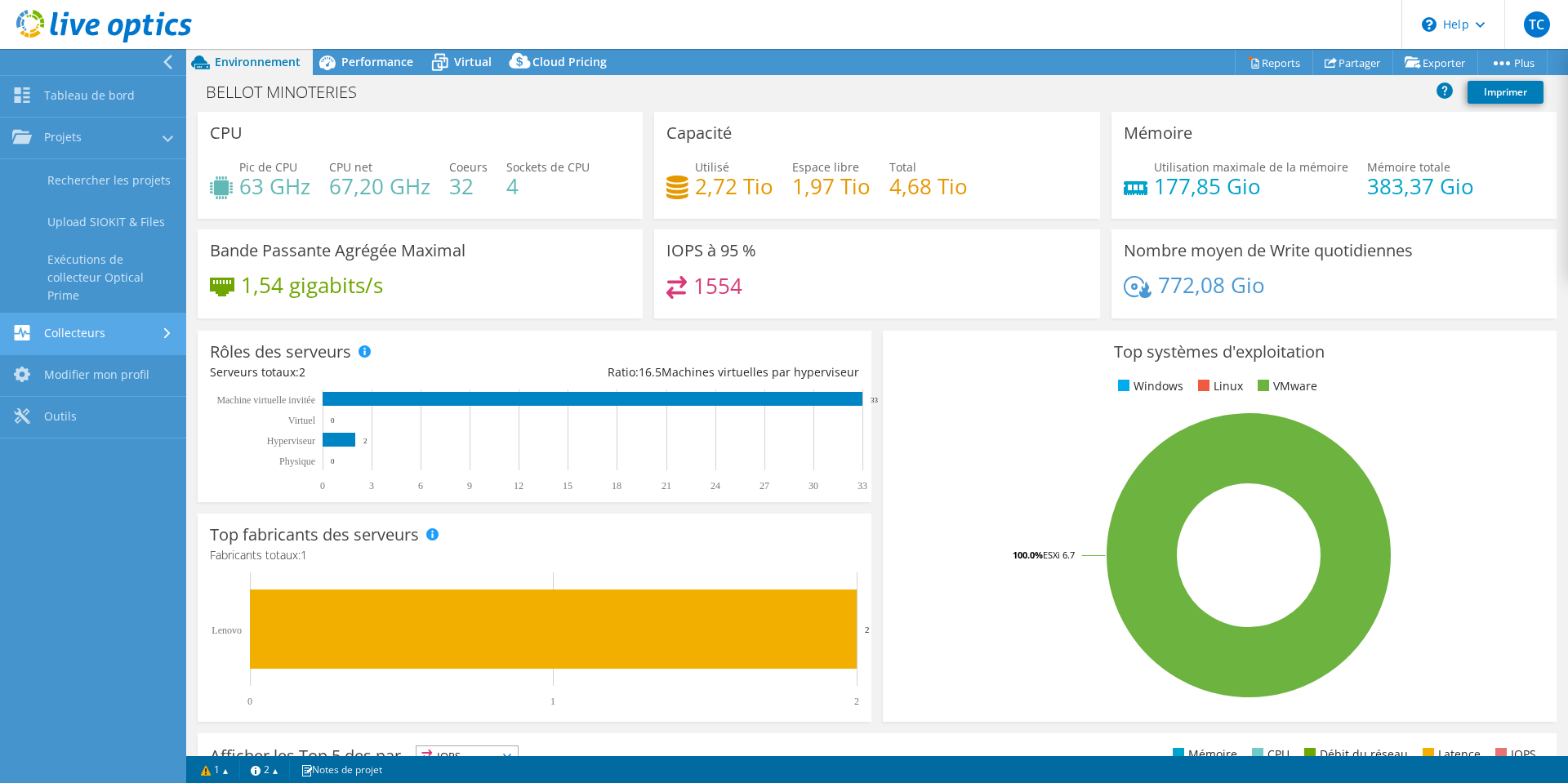
click at [63, 328] on link "Collecteurs" at bounding box center [93, 334] width 186 height 41
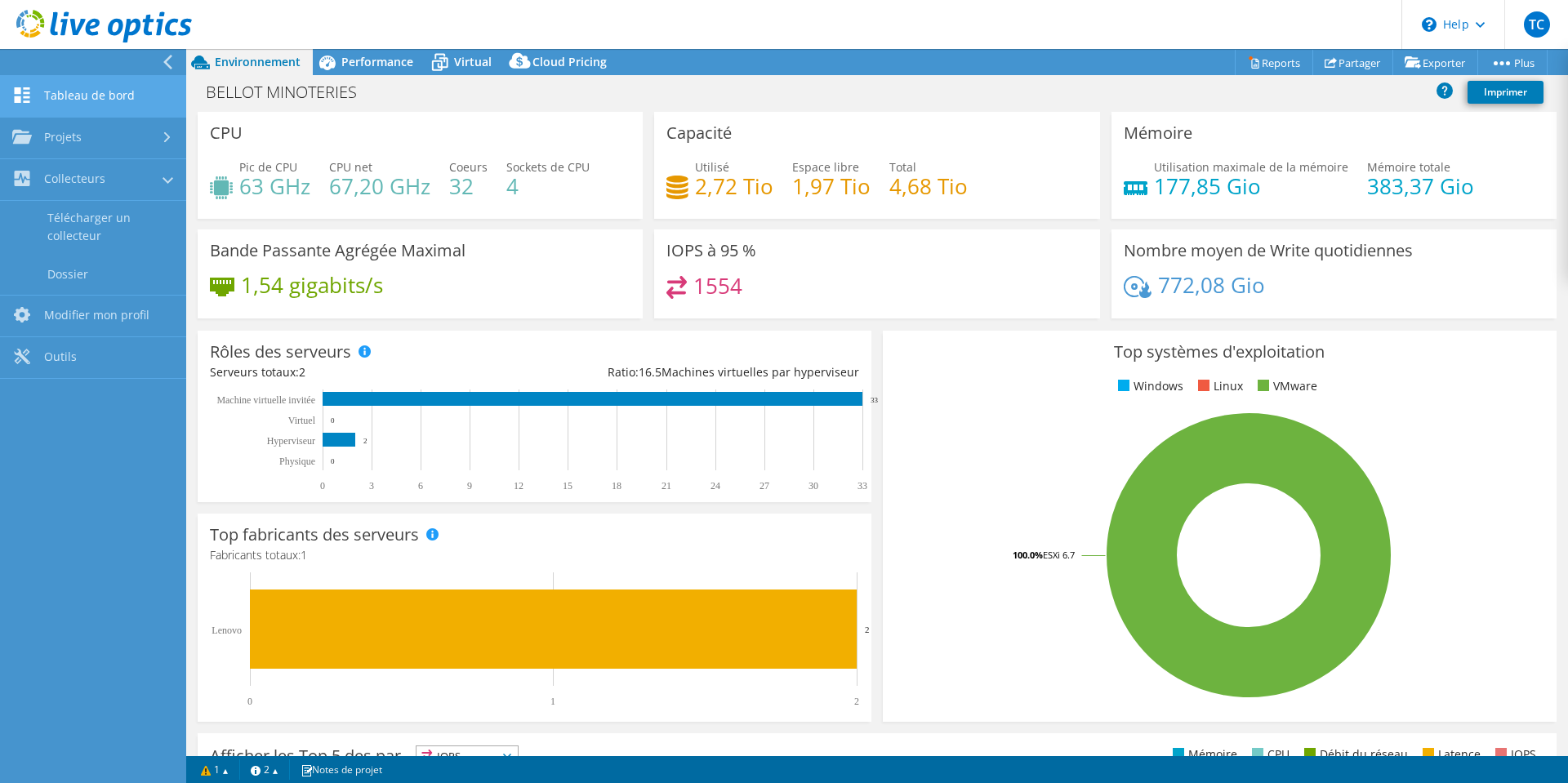
click at [65, 96] on link "Tableau de bord" at bounding box center [93, 96] width 186 height 41
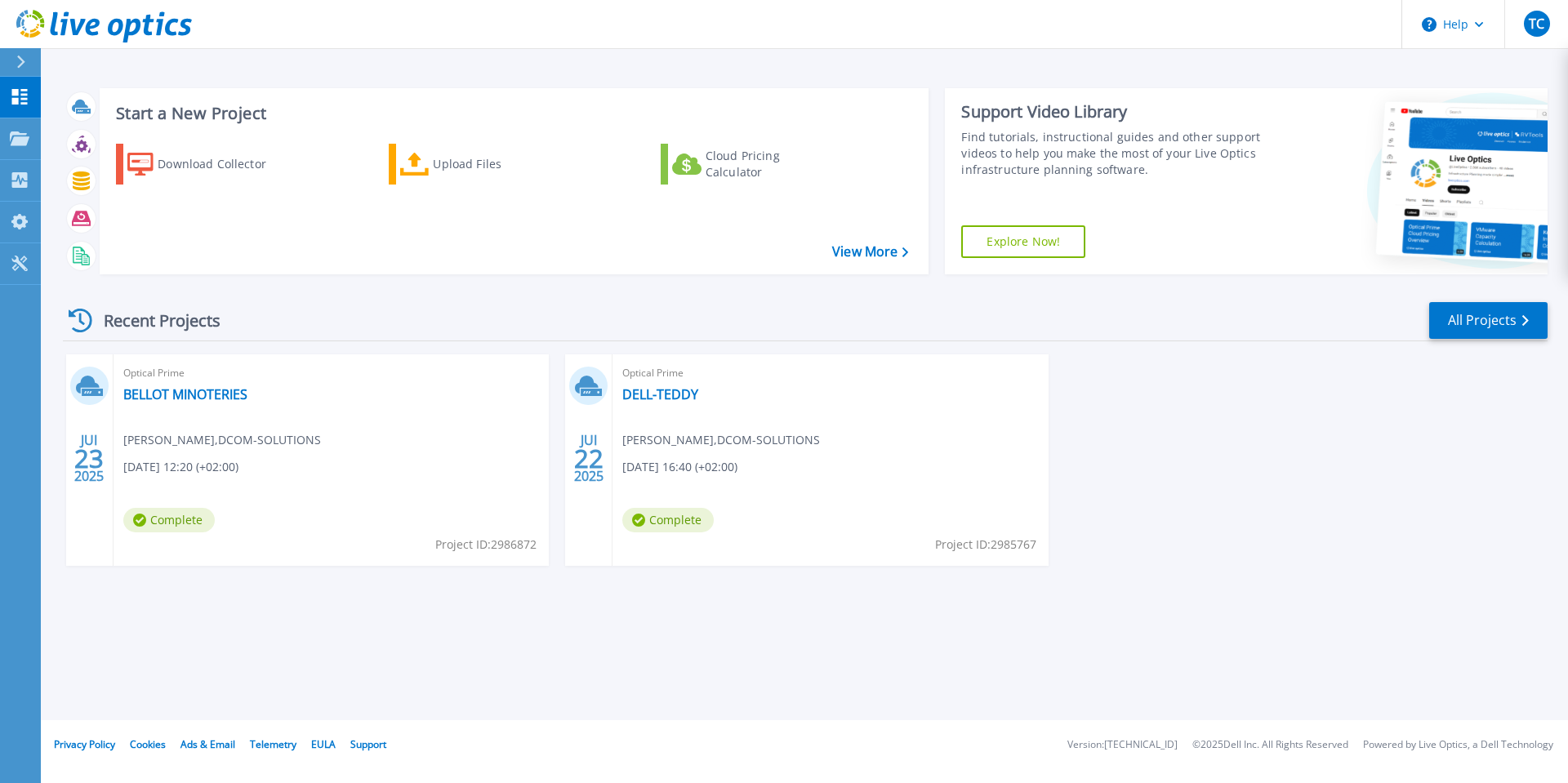
click at [539, 373] on span "Optical Prime" at bounding box center [331, 374] width 416 height 18
click at [771, 335] on div "Recent Projects All Projects" at bounding box center [806, 320] width 1485 height 40
click at [797, 329] on div "Recent Projects All Projects" at bounding box center [806, 320] width 1485 height 40
click at [189, 390] on link "BELLOT MINOTERIES" at bounding box center [185, 394] width 124 height 16
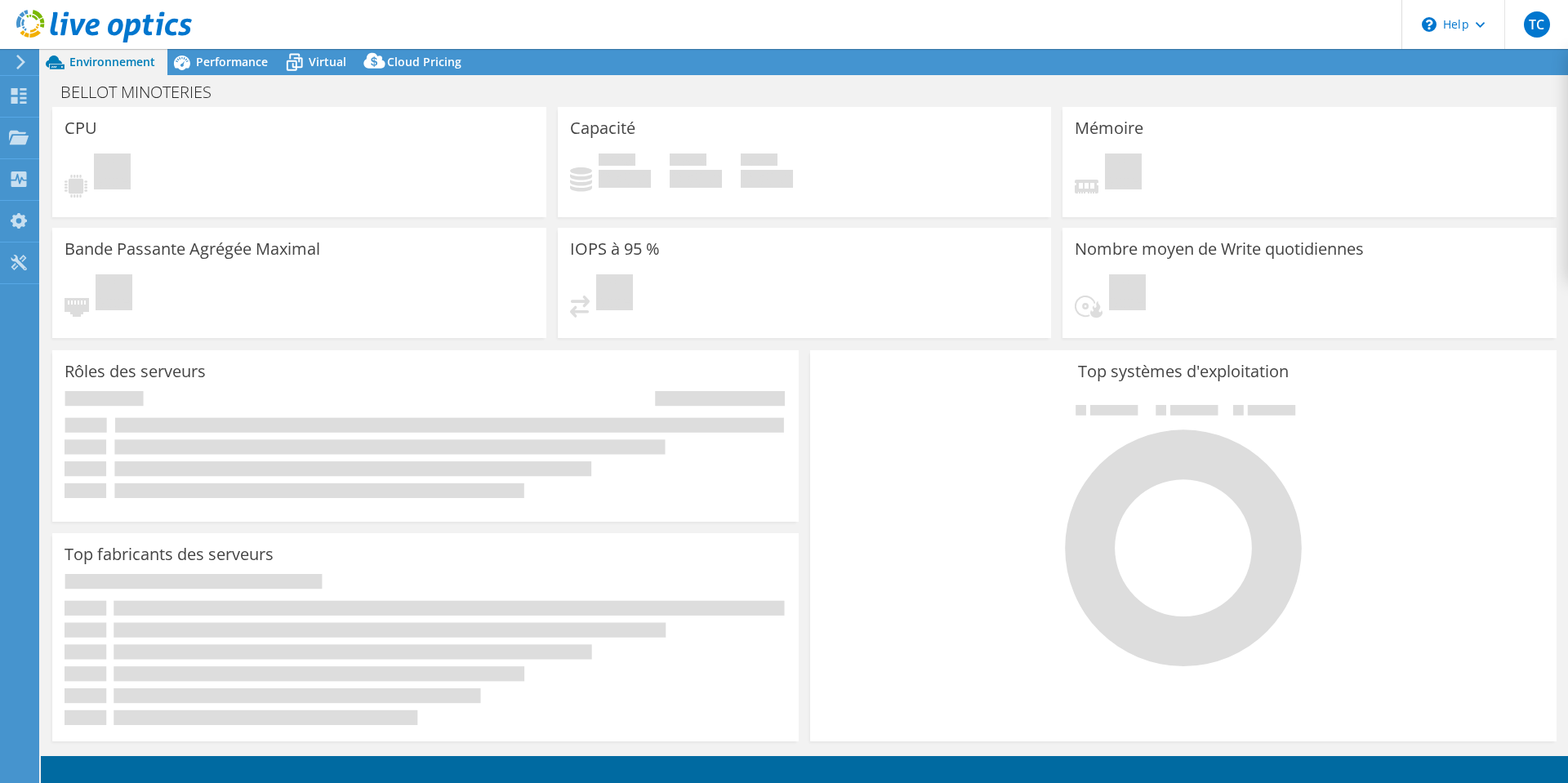
select select "EUFrankfurt"
select select "EUR"
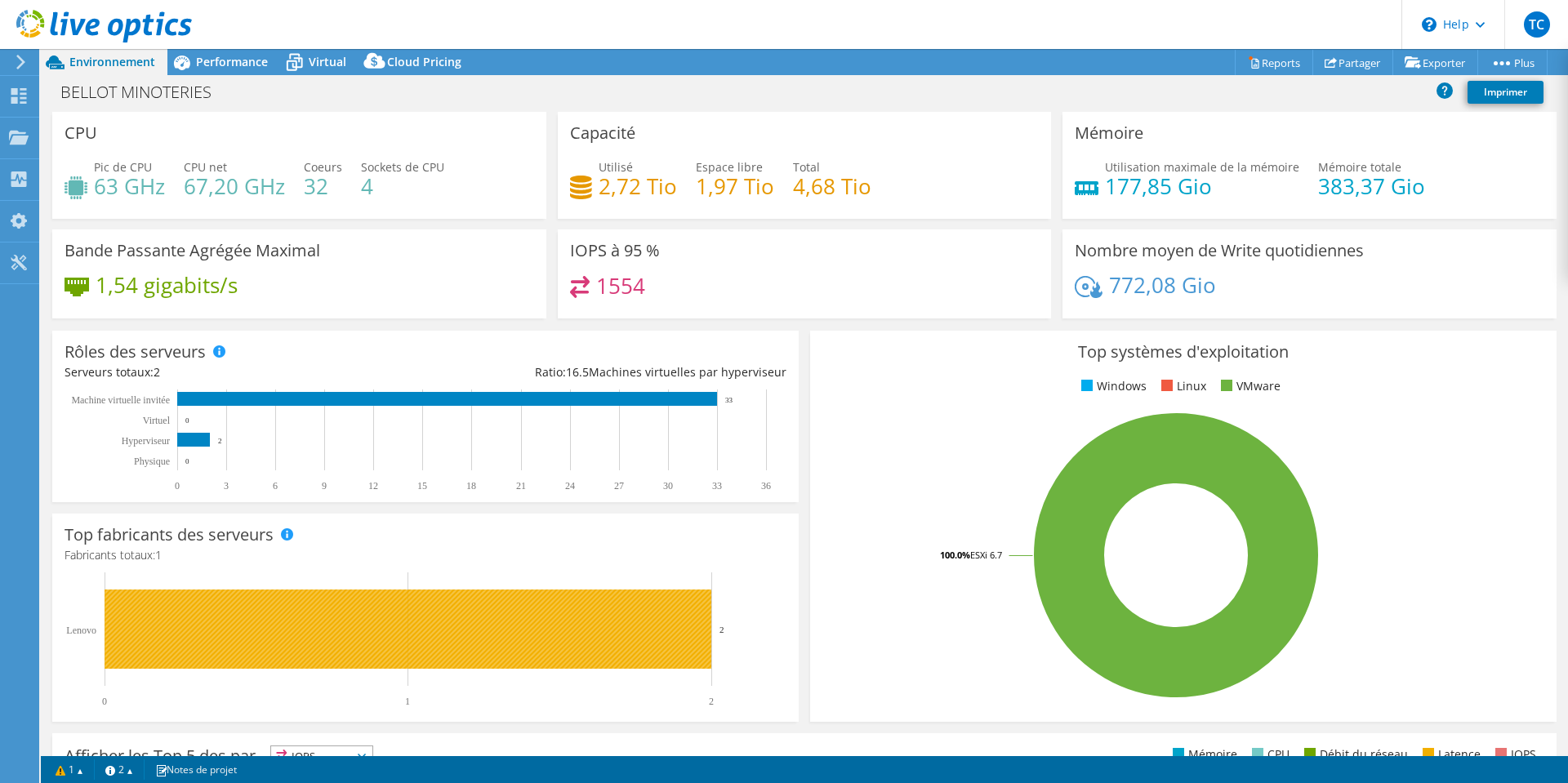
click at [231, 622] on rect at bounding box center [408, 629] width 607 height 79
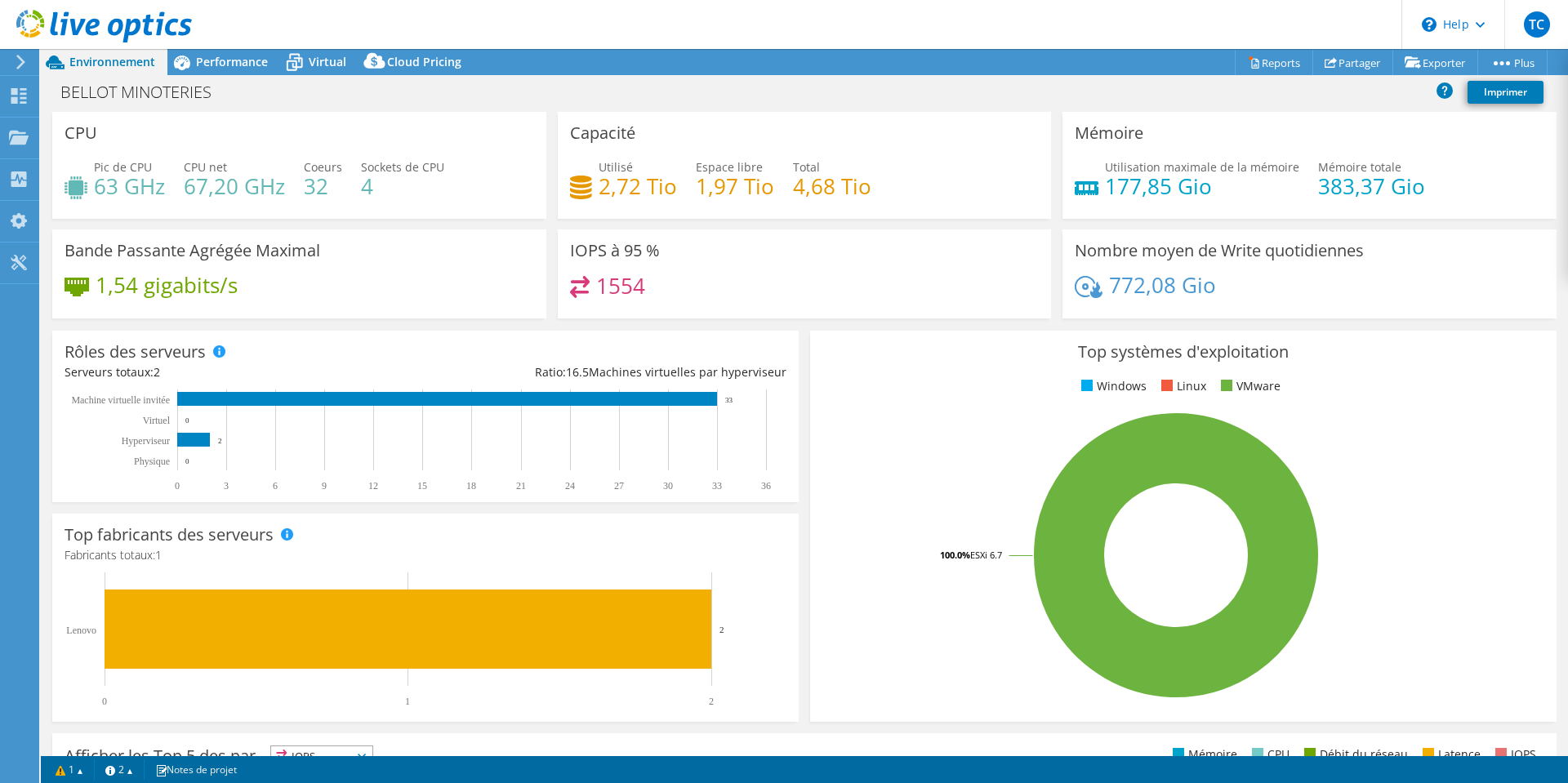
click at [225, 48] on header "TC Utilisateur final Teddy CHEREAU tchereau@dcom-solutions.fr DCOM-SOLUTIONS My…" at bounding box center [784, 24] width 1568 height 49
click at [222, 62] on span "Performance" at bounding box center [232, 61] width 72 height 15
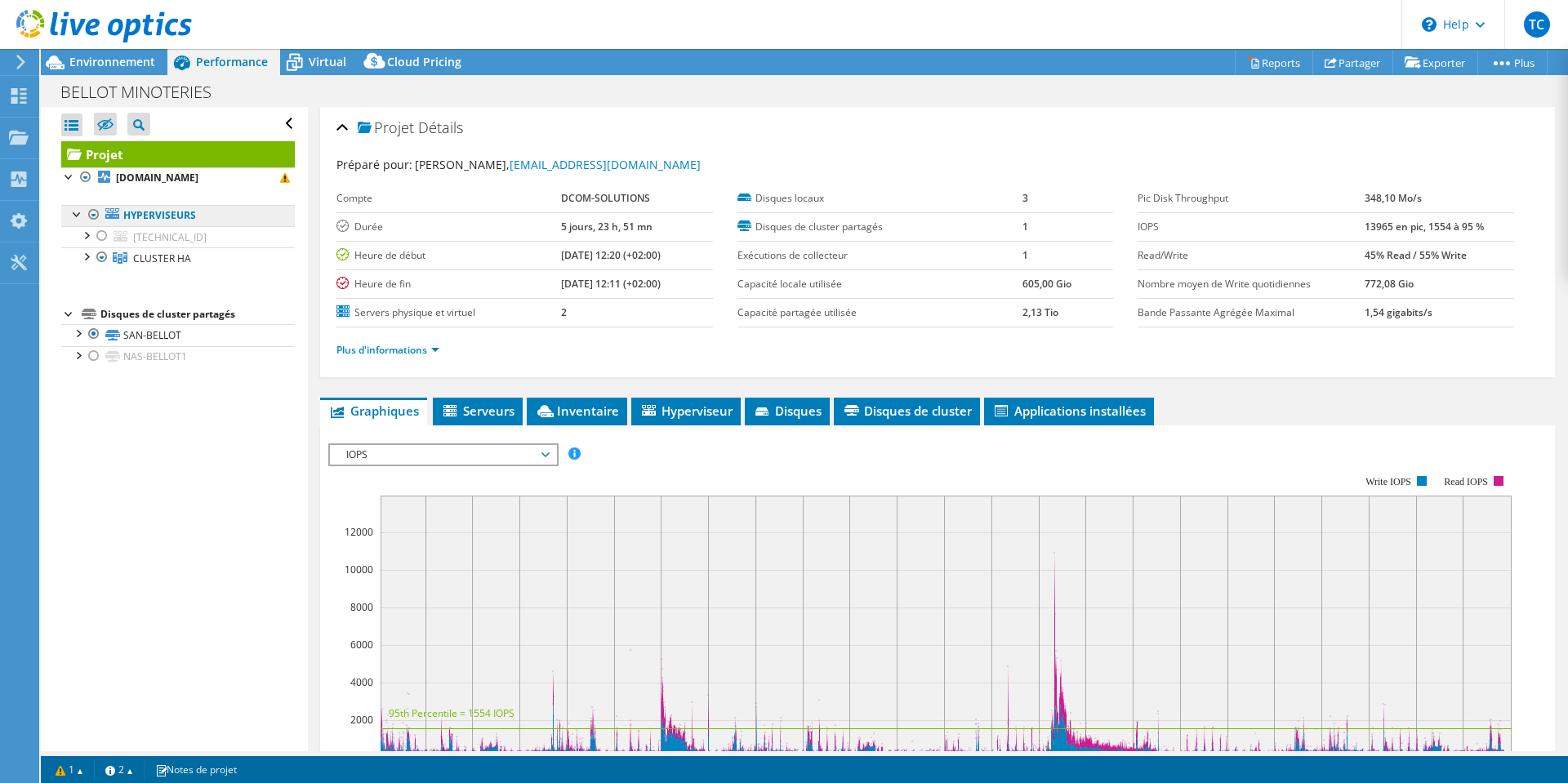
click at [158, 217] on link "Hyperviseurs" at bounding box center [178, 216] width 234 height 22
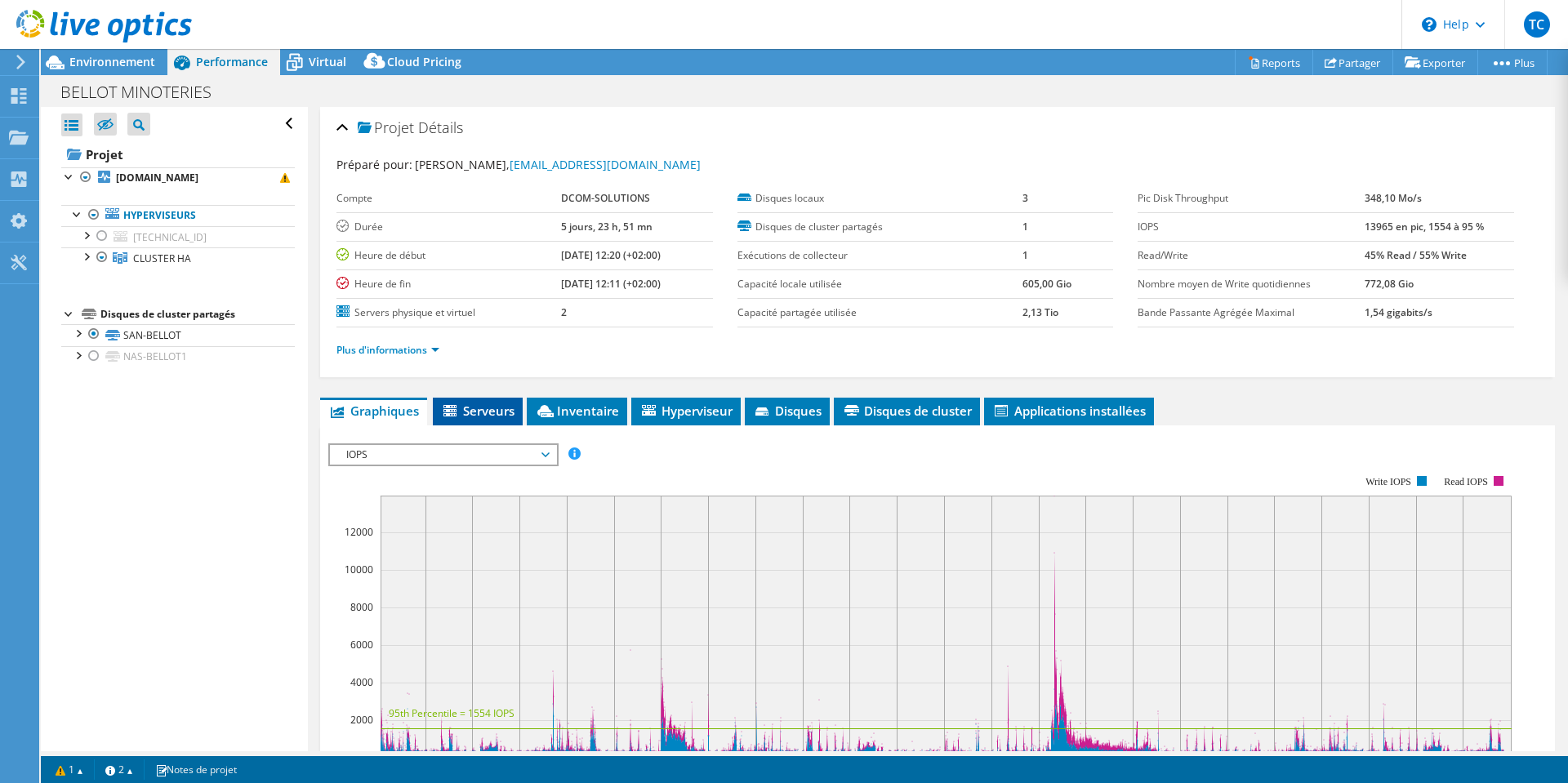
click at [475, 406] on span "Serveurs" at bounding box center [478, 410] width 74 height 16
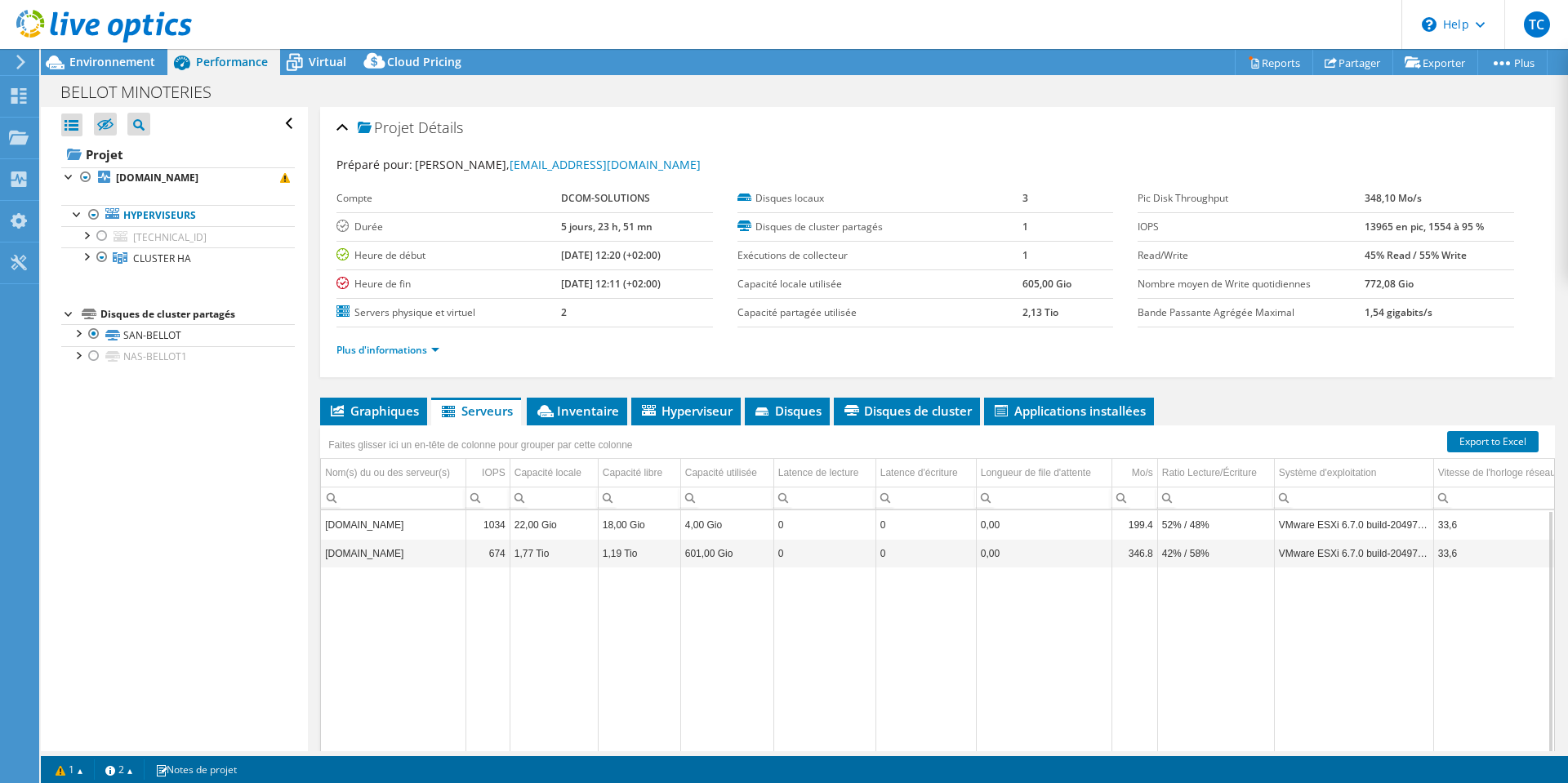
click at [366, 524] on td "esx02.sabellot.net" at bounding box center [393, 525] width 145 height 29
click at [430, 526] on td "esx02.sabellot.net" at bounding box center [393, 525] width 145 height 29
click at [447, 526] on td "esx02.sabellot.net" at bounding box center [393, 525] width 145 height 29
click at [381, 345] on link "Plus d'informations" at bounding box center [388, 349] width 103 height 14
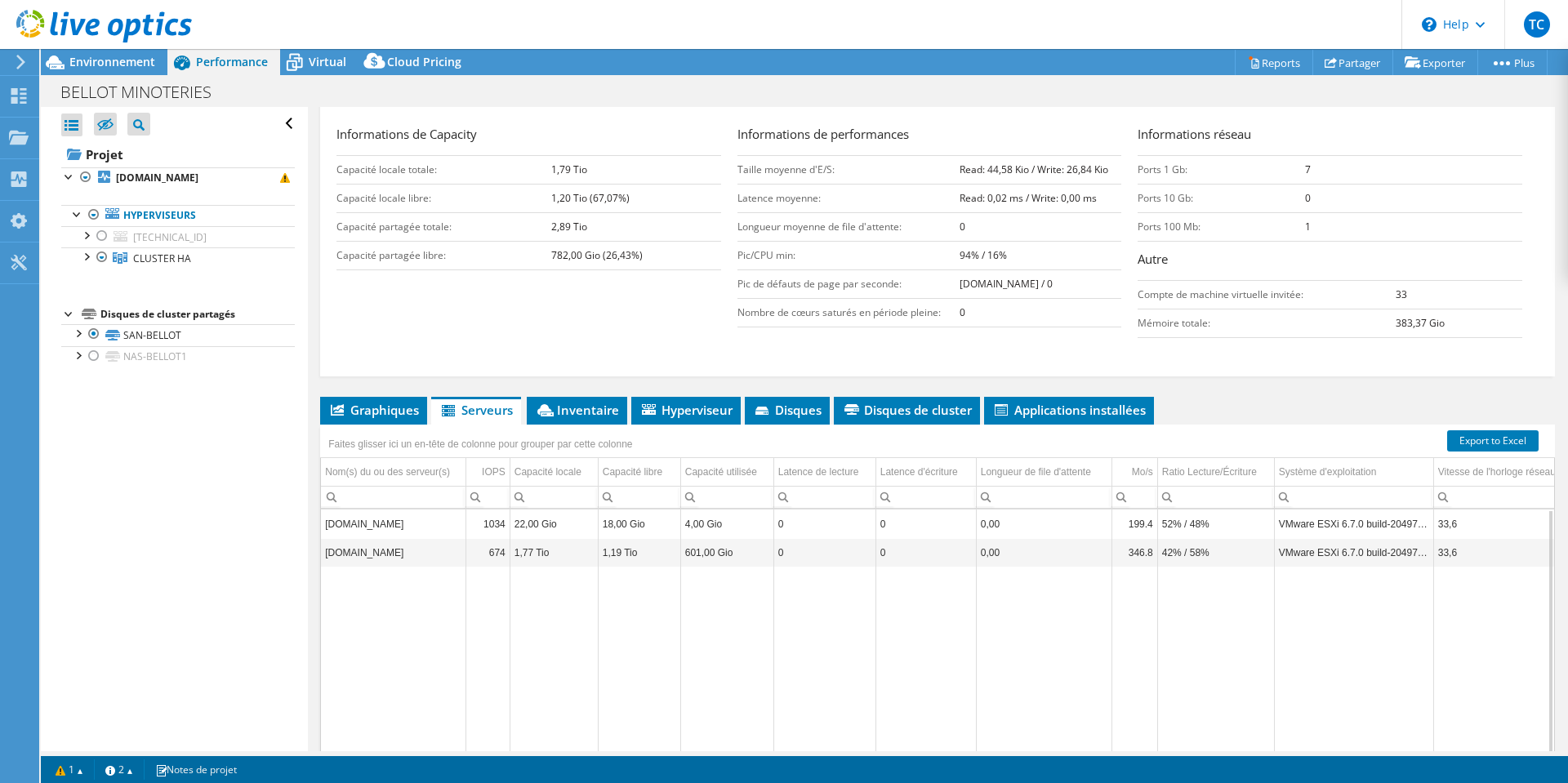
scroll to position [167, 0]
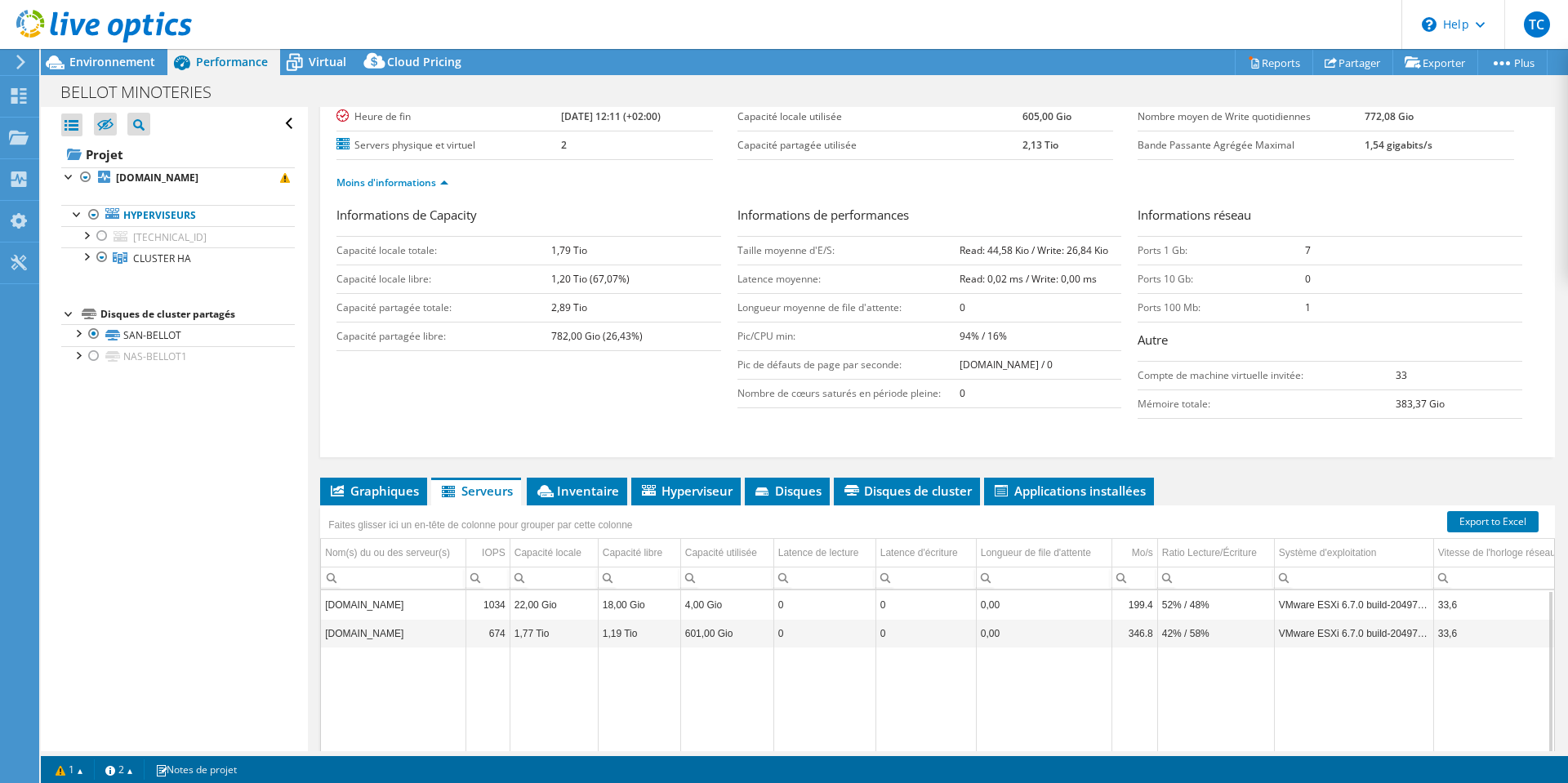
click at [378, 613] on td "esx02.sabellot.net" at bounding box center [393, 605] width 145 height 29
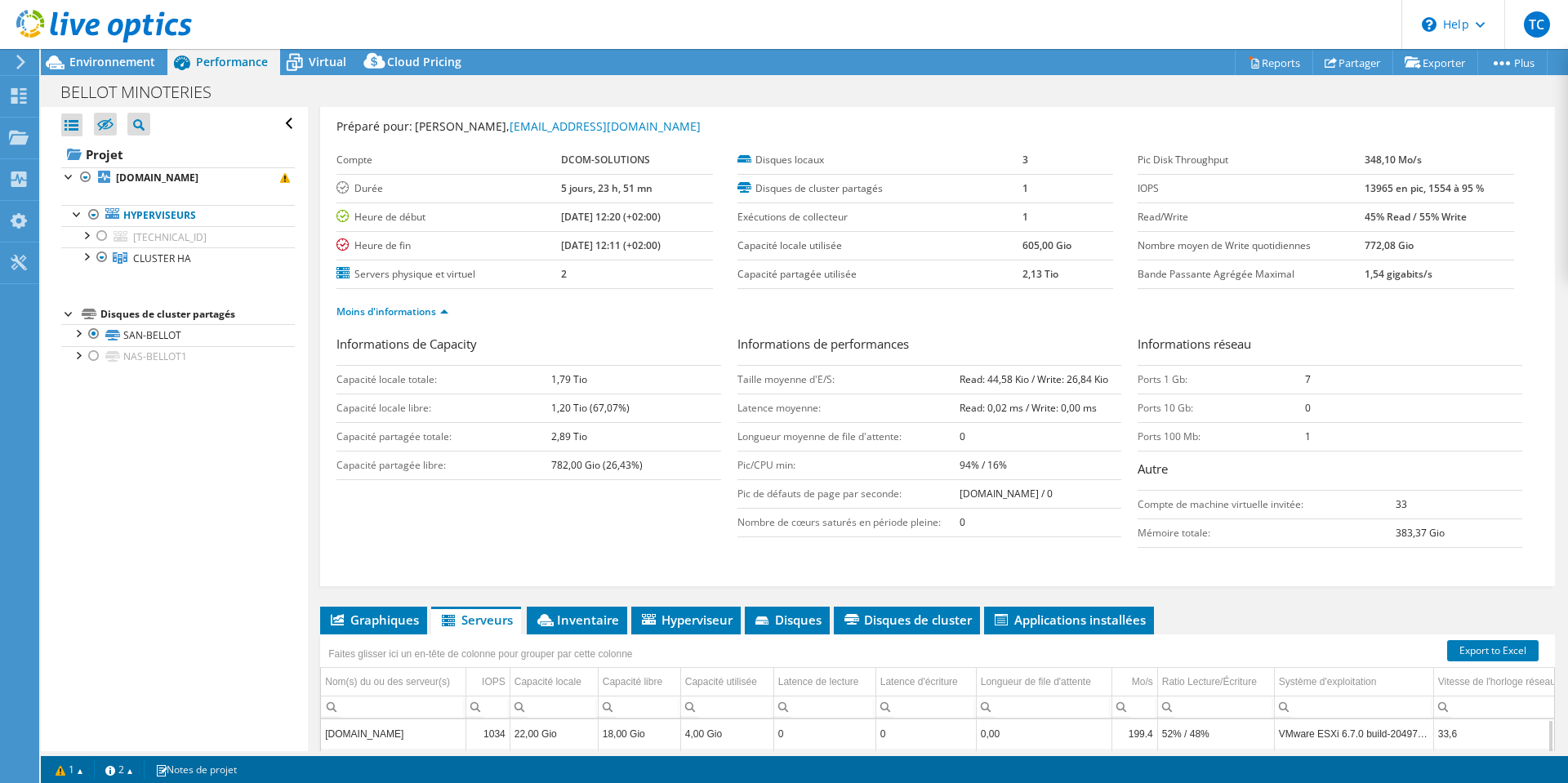
scroll to position [0, 0]
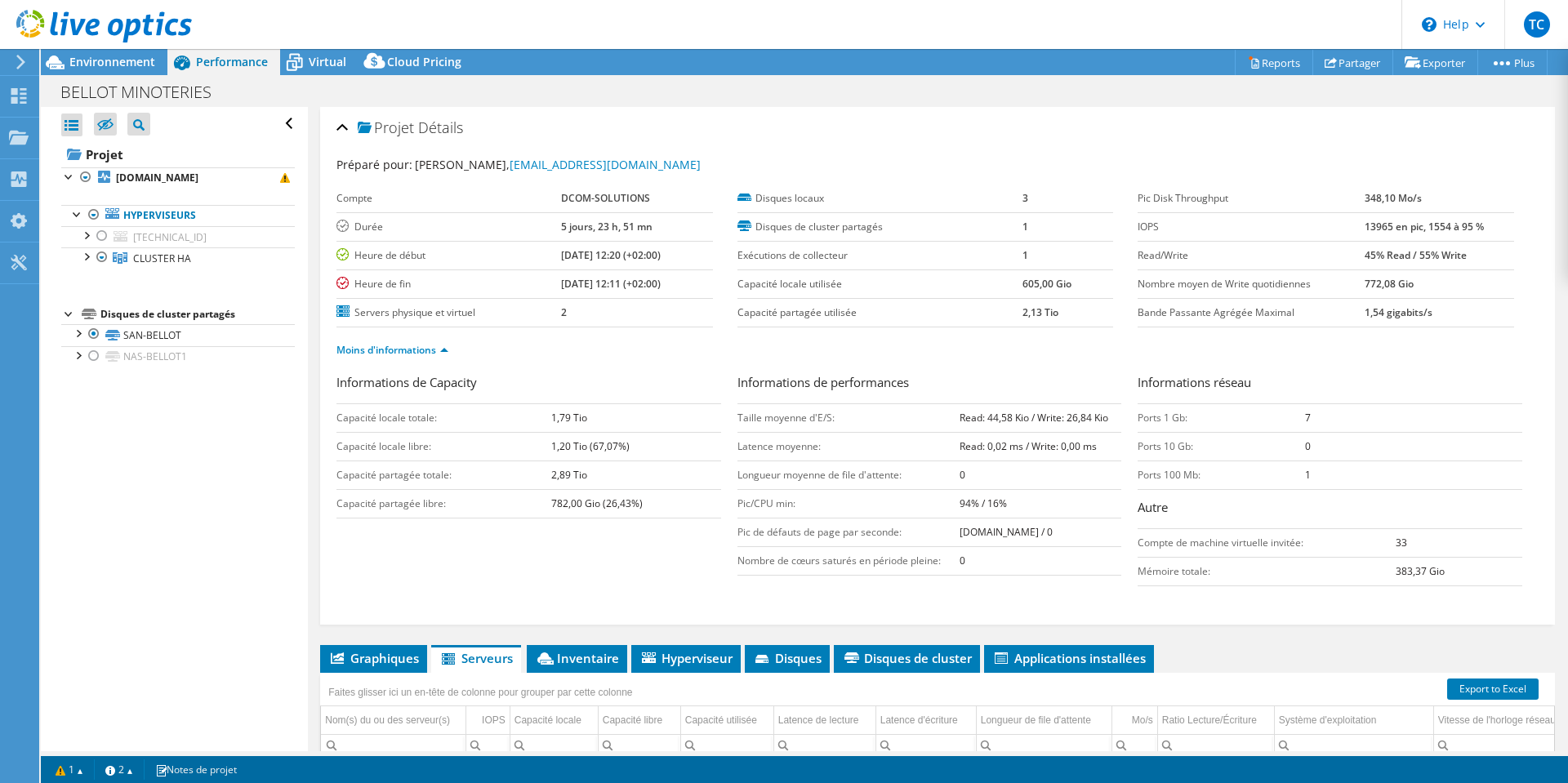
click at [423, 436] on td "Capacité locale libre:" at bounding box center [444, 446] width 214 height 29
click at [92, 255] on div at bounding box center [86, 256] width 16 height 16
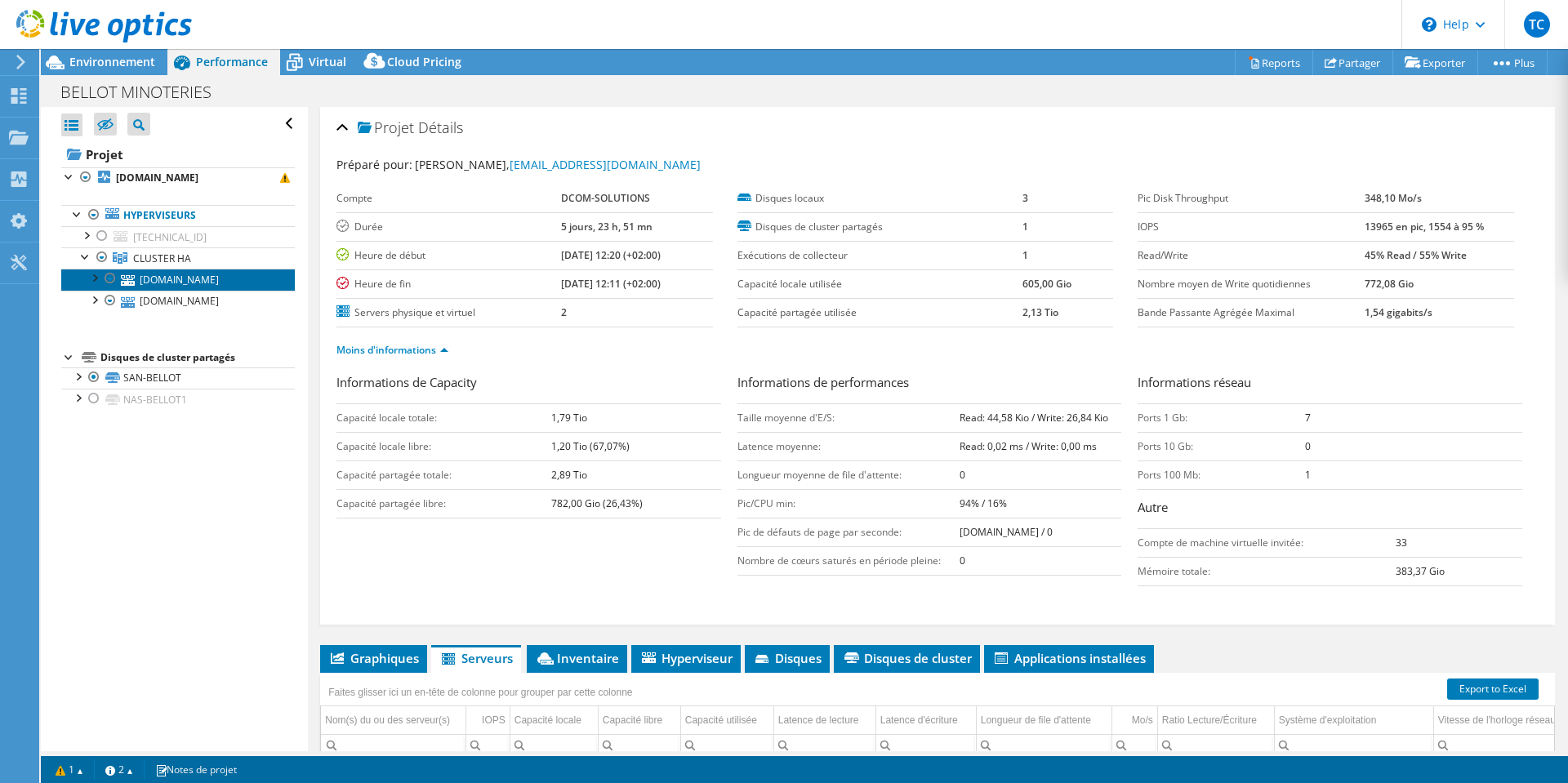
click at [170, 279] on link "esx02.sabellot.net" at bounding box center [178, 280] width 234 height 22
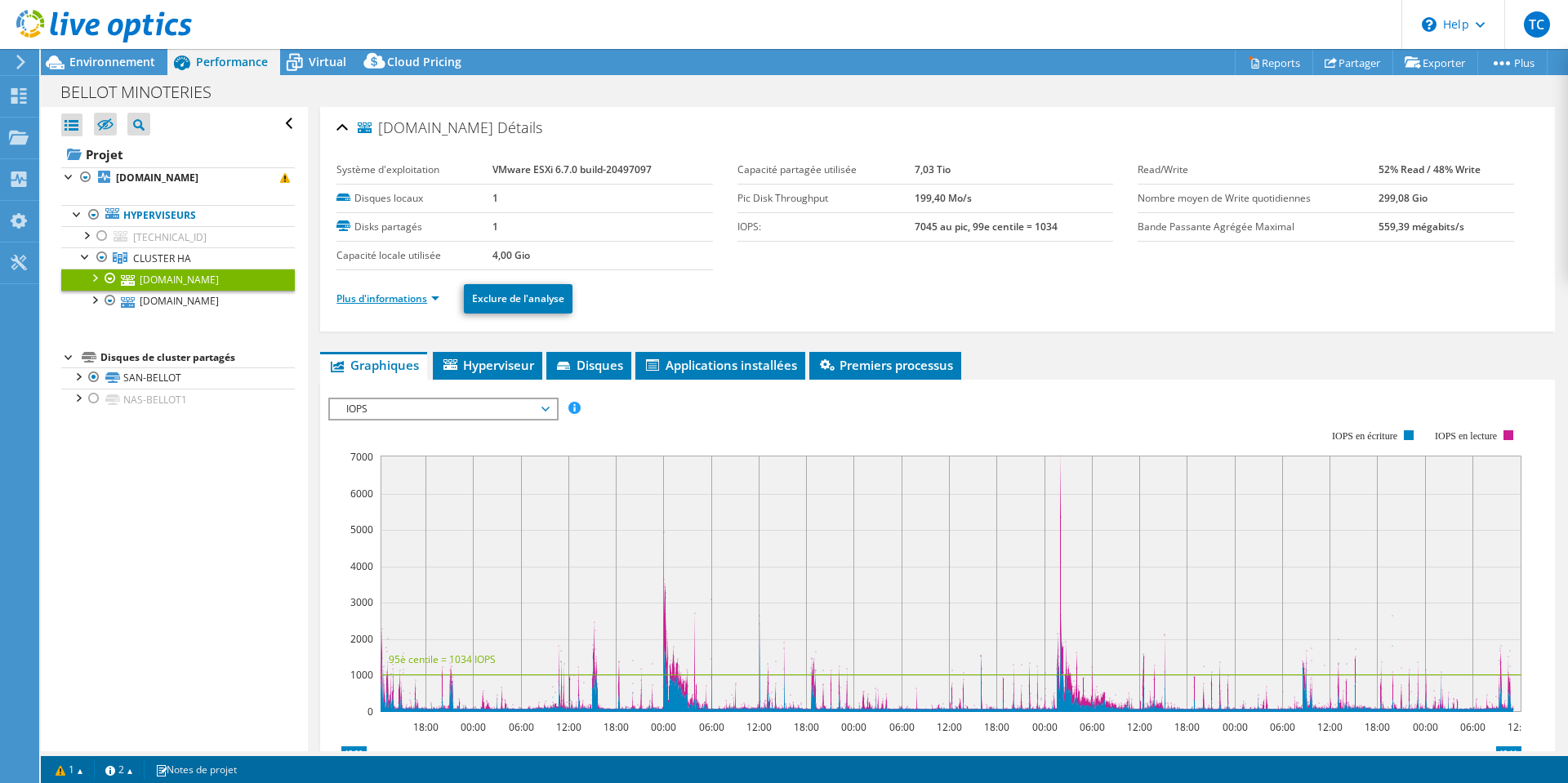
drag, startPoint x: 400, startPoint y: 285, endPoint x: 401, endPoint y: 293, distance: 8.1
click at [400, 289] on ul "Plus d'informations Exclure de l'analyse" at bounding box center [938, 296] width 1203 height 33
click at [401, 293] on link "Plus d'informations" at bounding box center [388, 298] width 103 height 14
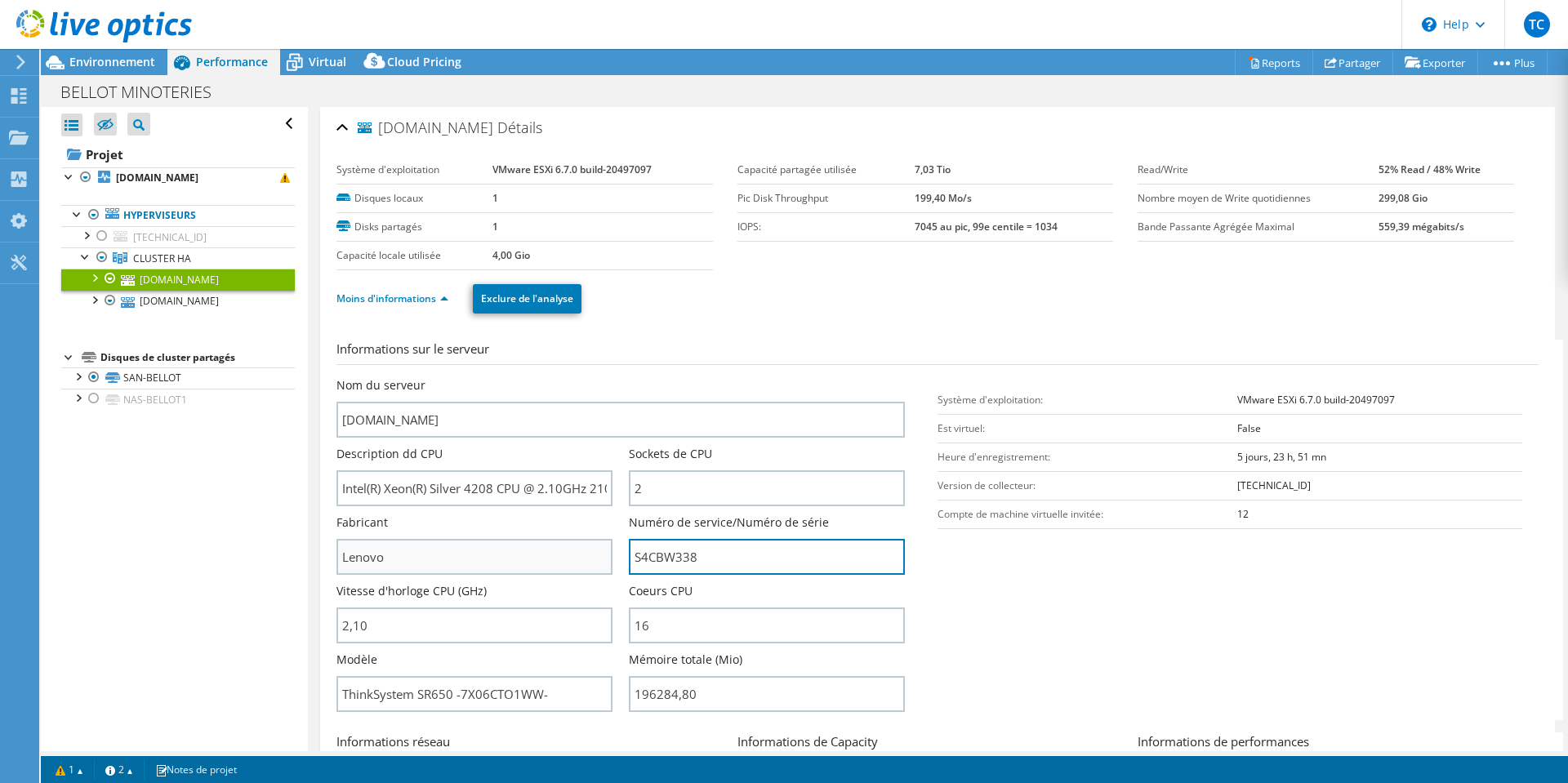
click at [552, 377] on div "Nom du serveur esx02.sabellot.net Description dd CPU Intel(R) Xeon(R) Silver 42…" at bounding box center [629, 377] width 585 height 0
